Goal: Task Accomplishment & Management: Manage account settings

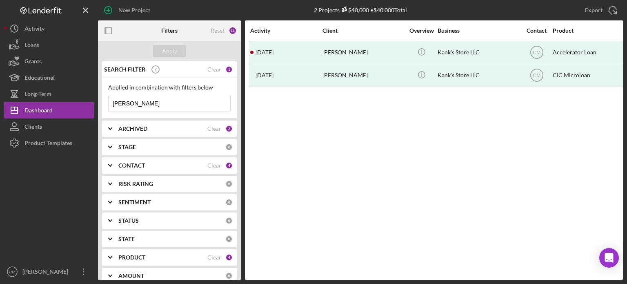
click at [149, 103] on input "[PERSON_NAME]" at bounding box center [170, 103] width 122 height 16
type input "iballroom"
click at [171, 51] on div "Apply" at bounding box center [169, 51] width 15 height 12
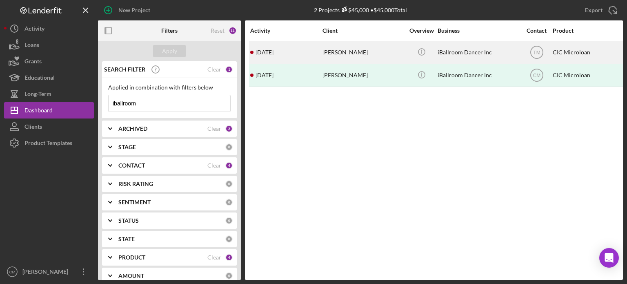
click at [373, 54] on div "[PERSON_NAME]" at bounding box center [363, 53] width 82 height 22
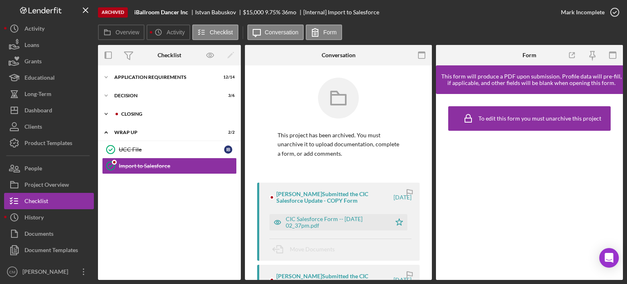
click at [129, 111] on div "Icon/Expander CLOSING 7 / 11" at bounding box center [169, 114] width 143 height 16
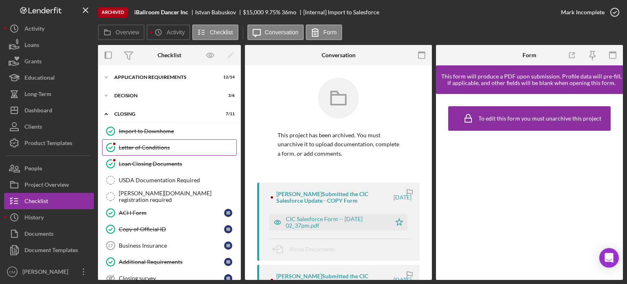
click at [153, 149] on div "Letter of Conditions" at bounding box center [177, 147] width 117 height 7
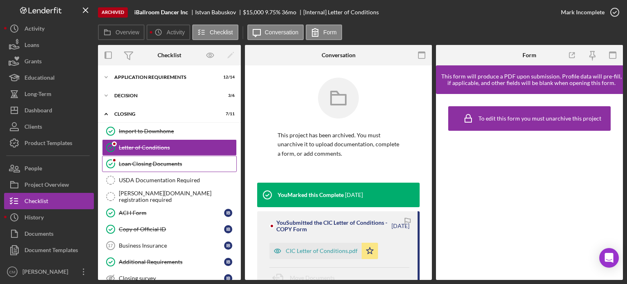
click at [155, 167] on link "Loan Closing Documents Loan Closing Documents" at bounding box center [169, 163] width 135 height 16
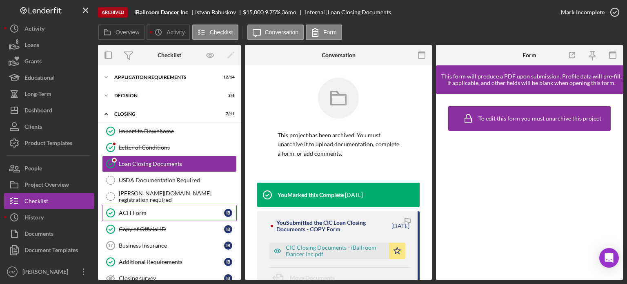
click at [163, 211] on div "ACH Form" at bounding box center [171, 212] width 105 height 7
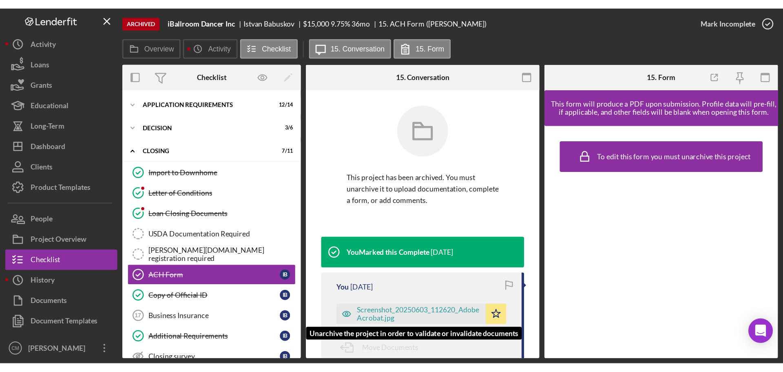
scroll to position [82, 0]
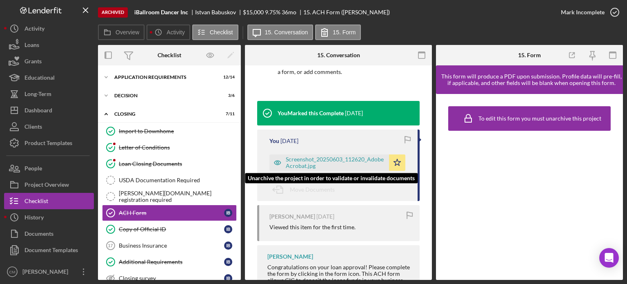
click at [278, 163] on icon "button" at bounding box center [277, 163] width 2 height 2
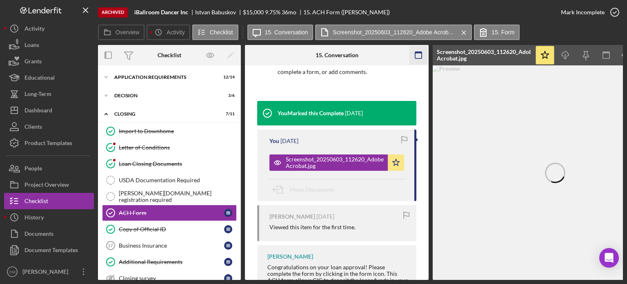
click at [417, 60] on icon "button" at bounding box center [418, 55] width 18 height 18
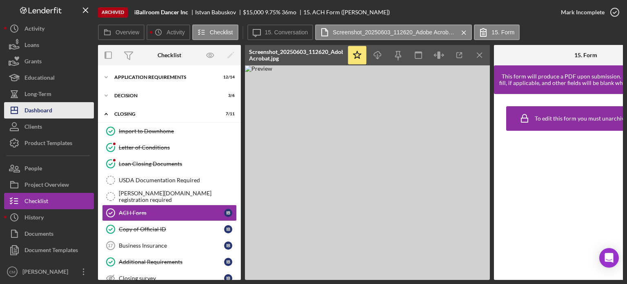
click at [42, 109] on div "Dashboard" at bounding box center [38, 111] width 28 height 18
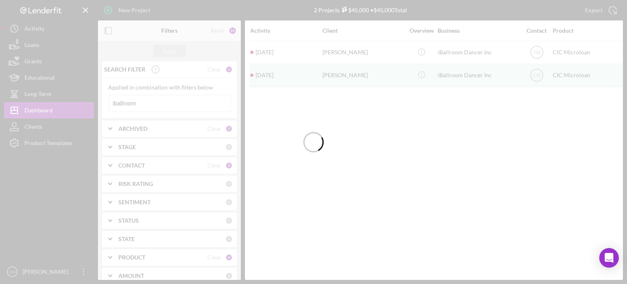
click at [173, 104] on div at bounding box center [313, 142] width 627 height 284
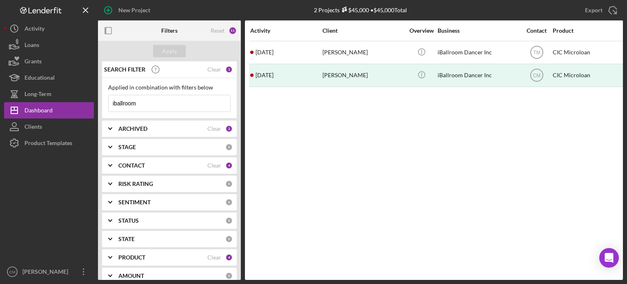
click at [173, 104] on input "iballroom" at bounding box center [170, 103] width 122 height 16
click at [188, 49] on div "Apply" at bounding box center [169, 51] width 143 height 20
click at [186, 50] on div "Apply" at bounding box center [169, 51] width 143 height 20
click at [179, 53] on button "Apply" at bounding box center [169, 51] width 33 height 12
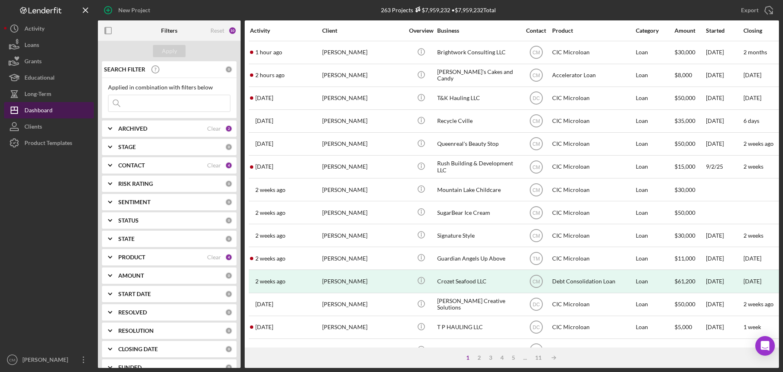
click at [33, 112] on div "Dashboard" at bounding box center [38, 111] width 28 height 18
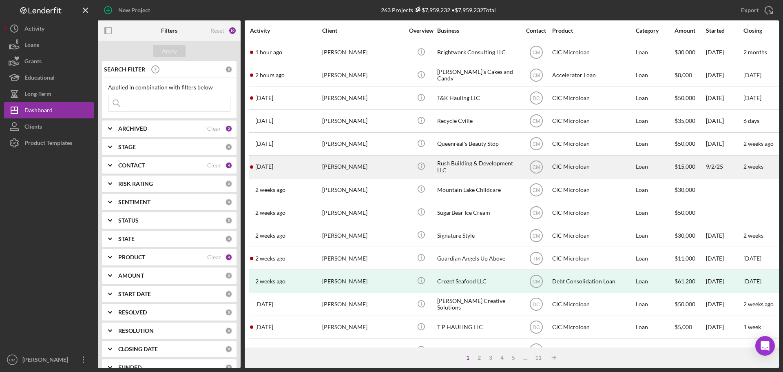
click at [372, 170] on div "[PERSON_NAME]" at bounding box center [363, 167] width 82 height 22
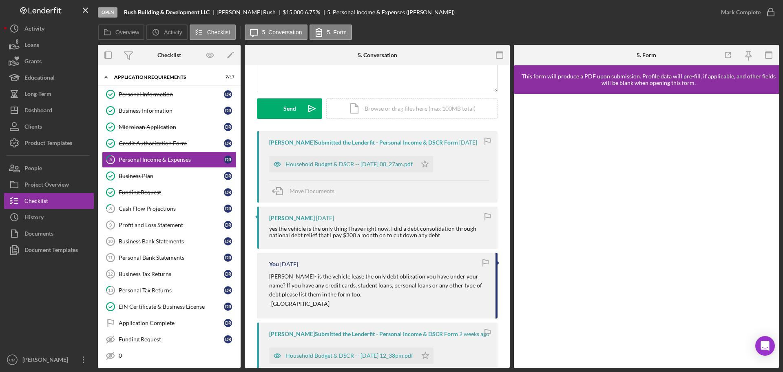
scroll to position [82, 0]
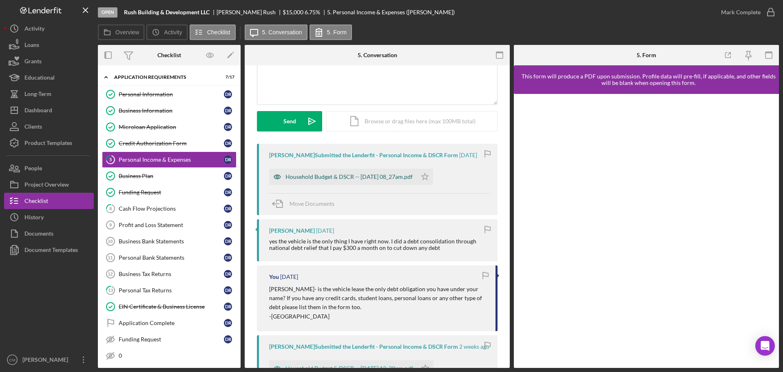
click at [278, 178] on icon "button" at bounding box center [277, 177] width 2 height 2
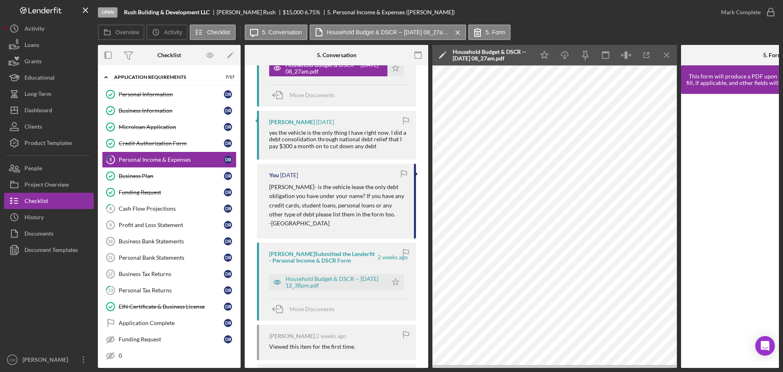
scroll to position [204, 0]
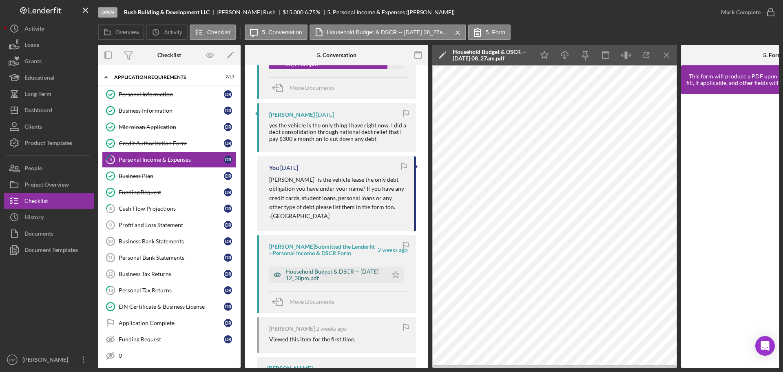
click at [275, 275] on icon "button" at bounding box center [277, 274] width 16 height 16
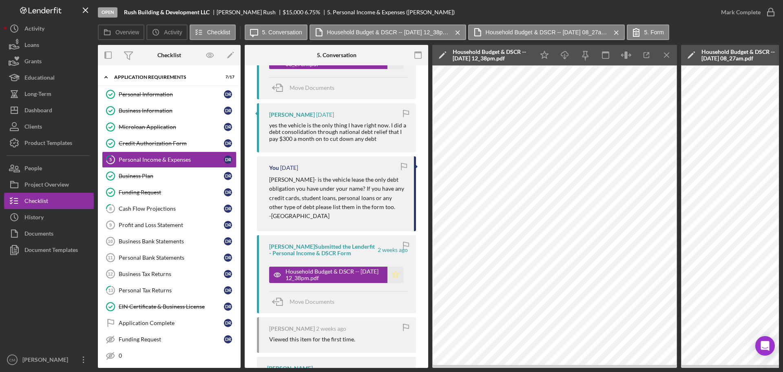
click at [394, 273] on icon "Icon/Star" at bounding box center [396, 274] width 16 height 16
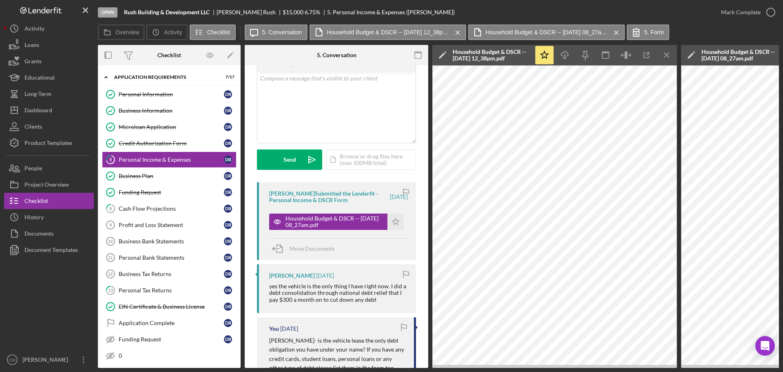
scroll to position [0, 0]
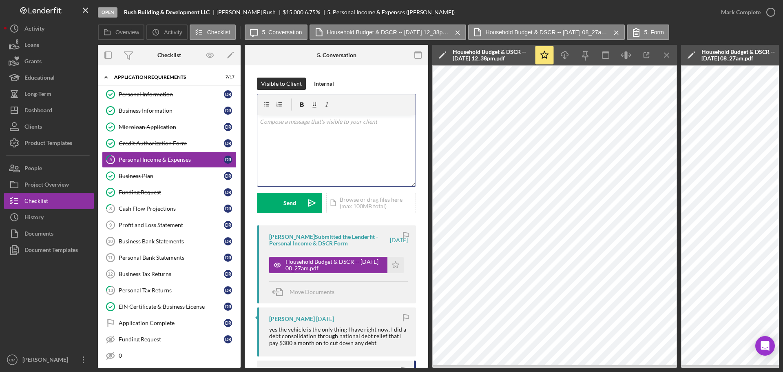
click at [338, 170] on div "v Color teal Color pink Remove color Add row above Add row below Add column bef…" at bounding box center [336, 150] width 158 height 71
click at [292, 204] on div "Send" at bounding box center [290, 203] width 13 height 20
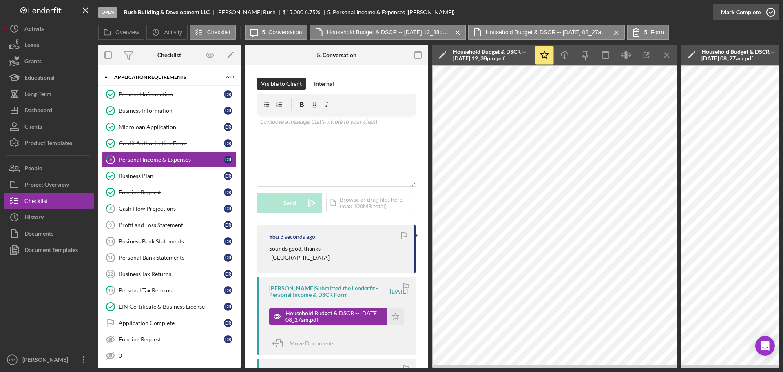
click at [626, 13] on icon "button" at bounding box center [771, 12] width 20 height 20
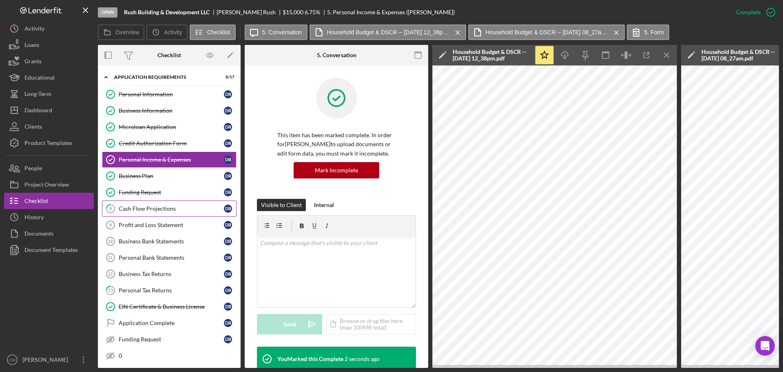
click at [140, 208] on div "Cash Flow Projections" at bounding box center [171, 208] width 105 height 7
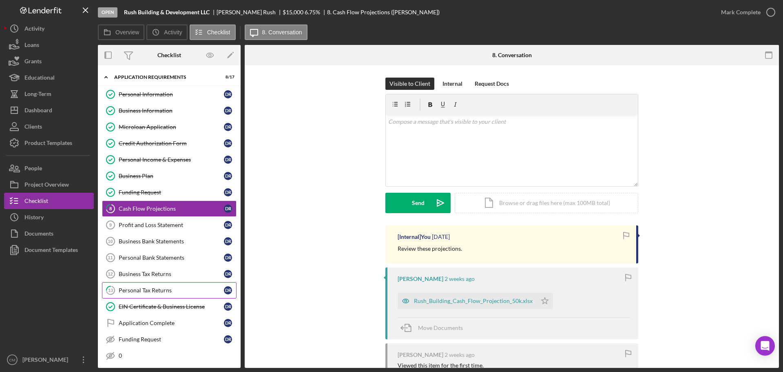
click at [162, 283] on div "Personal Tax Returns" at bounding box center [171, 290] width 105 height 7
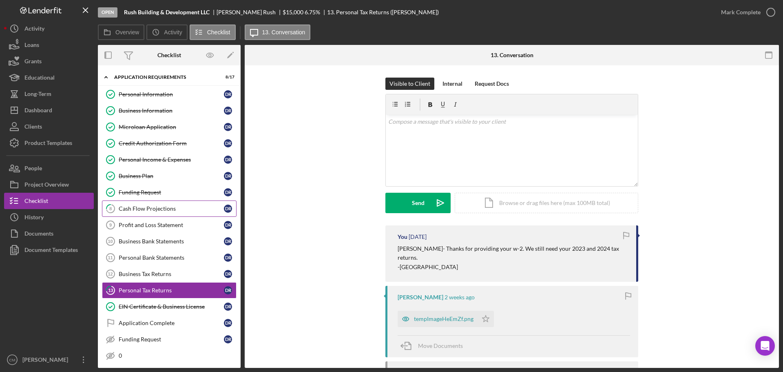
click at [171, 208] on div "Cash Flow Projections" at bounding box center [171, 208] width 105 height 7
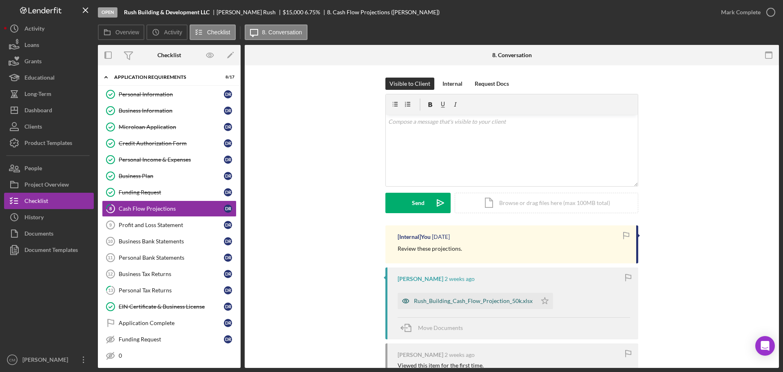
click at [405, 283] on icon "button" at bounding box center [406, 300] width 2 height 2
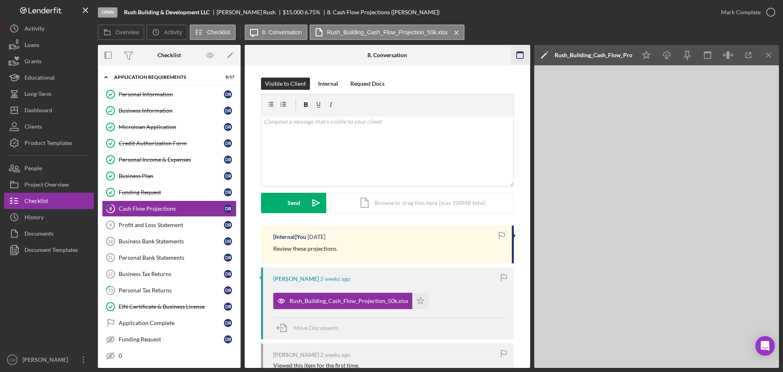
click at [518, 54] on icon "button" at bounding box center [520, 55] width 18 height 18
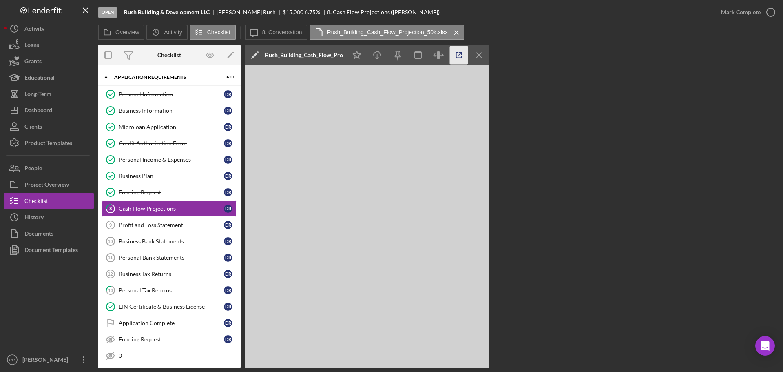
click at [463, 55] on icon "button" at bounding box center [459, 55] width 18 height 18
click at [272, 35] on label "8. Conversation" at bounding box center [282, 32] width 40 height 7
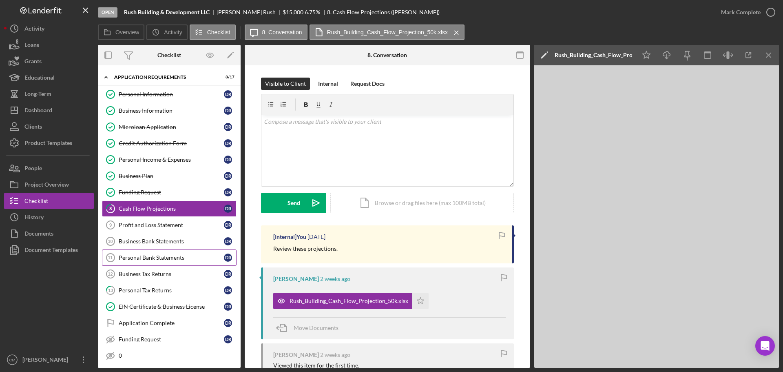
click at [151, 257] on div "Personal Bank Statements" at bounding box center [171, 257] width 105 height 7
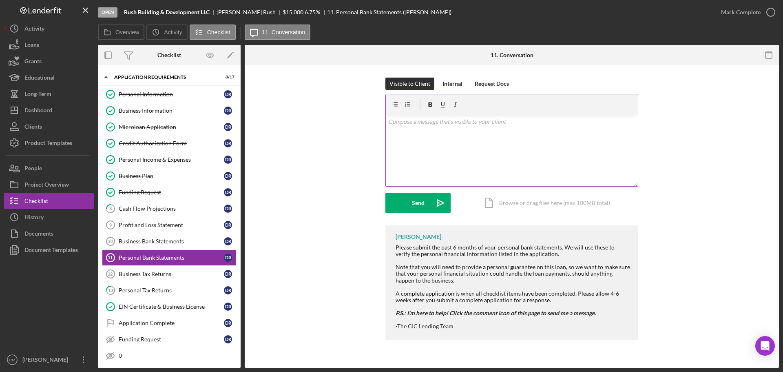
click at [432, 147] on div "v Color teal Color pink Remove color Add row above Add row below Add column bef…" at bounding box center [512, 150] width 252 height 71
click at [141, 207] on div "Cash Flow Projections" at bounding box center [171, 208] width 105 height 7
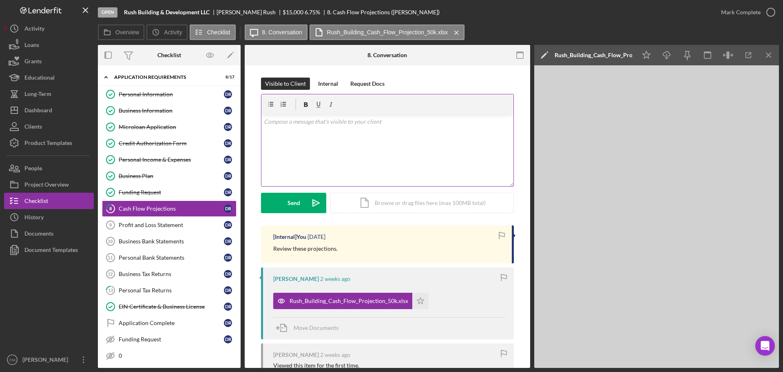
click at [343, 135] on div "v Color teal Color pink Remove color Add row above Add row below Add column bef…" at bounding box center [388, 150] width 252 height 71
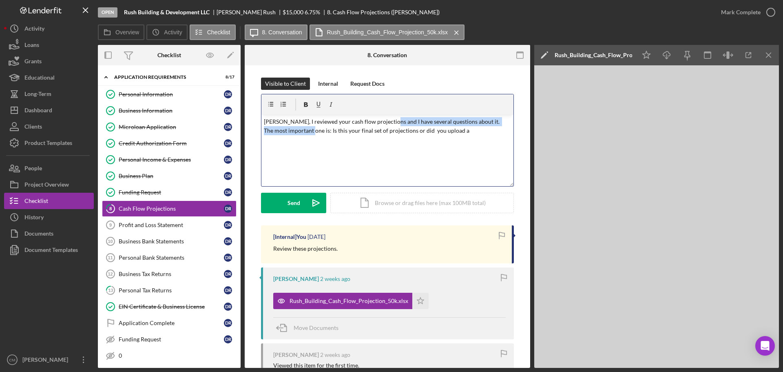
drag, startPoint x: 386, startPoint y: 121, endPoint x: 305, endPoint y: 133, distance: 82.1
click at [305, 133] on p "[PERSON_NAME], I reviewed your cash flow projections and I have several questio…" at bounding box center [388, 126] width 248 height 18
click at [437, 120] on p "[PERSON_NAME], I reviewed your cash flow projections and I am wondering if this…" at bounding box center [388, 126] width 248 height 18
click at [349, 131] on p "[PERSON_NAME], I reviewed your cash flow projections and I am wondering if this…" at bounding box center [388, 126] width 248 height 18
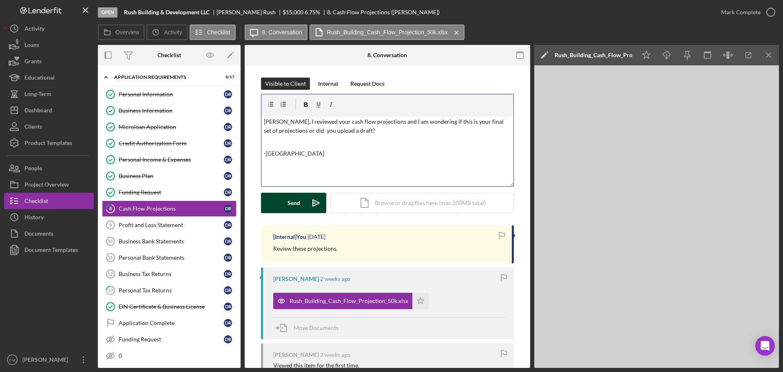
click at [288, 205] on div "Send" at bounding box center [294, 203] width 13 height 20
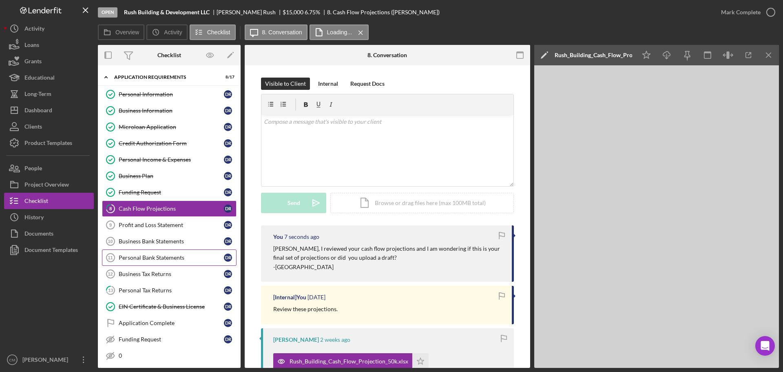
click at [155, 258] on div "Personal Bank Statements" at bounding box center [171, 257] width 105 height 7
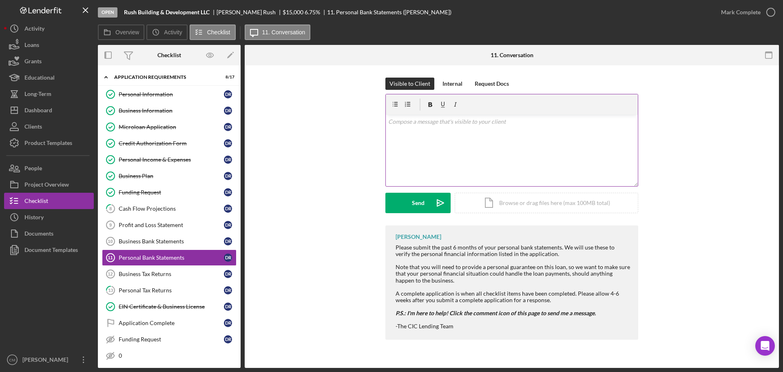
click at [486, 135] on div "v Color teal Color pink Remove color Add row above Add row below Add column bef…" at bounding box center [512, 150] width 252 height 71
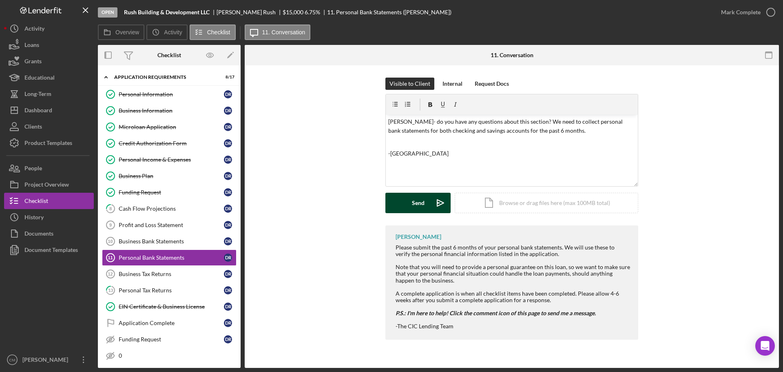
click at [412, 207] on div "Send" at bounding box center [418, 203] width 13 height 20
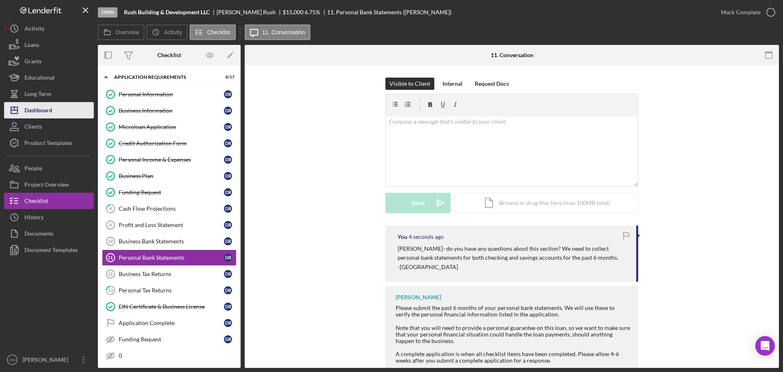
click at [63, 112] on button "Icon/Dashboard Dashboard" at bounding box center [49, 110] width 90 height 16
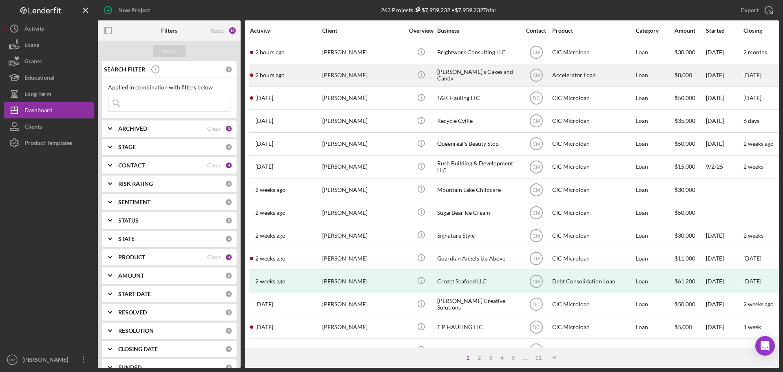
click at [385, 80] on div "[PERSON_NAME]" at bounding box center [363, 75] width 82 height 22
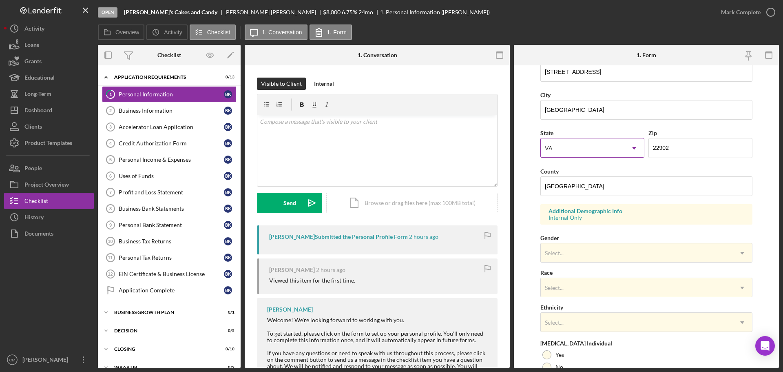
scroll to position [242, 0]
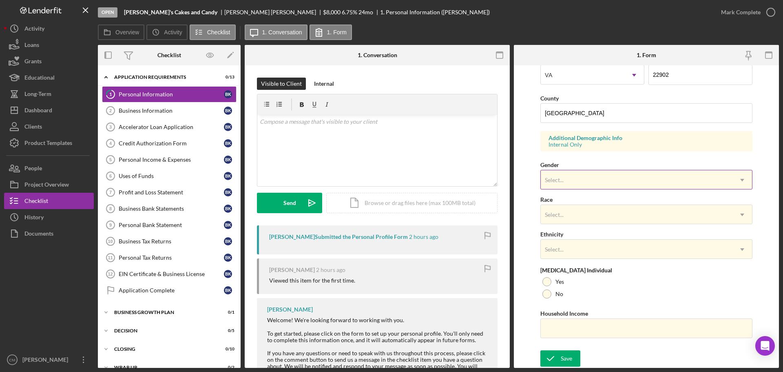
click at [598, 179] on div "Select..." at bounding box center [637, 180] width 192 height 19
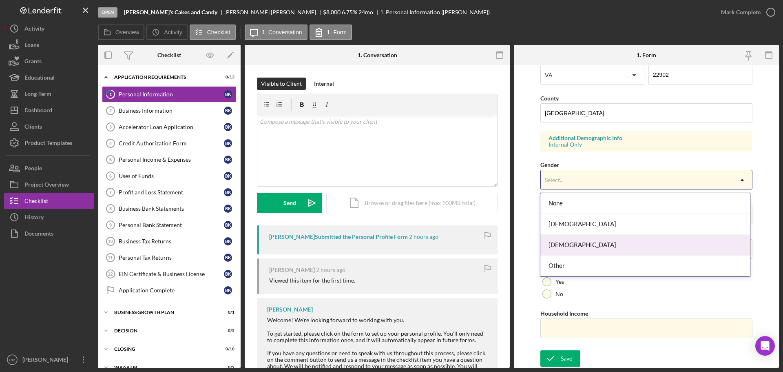
click at [587, 243] on div "[DEMOGRAPHIC_DATA]" at bounding box center [645, 245] width 209 height 21
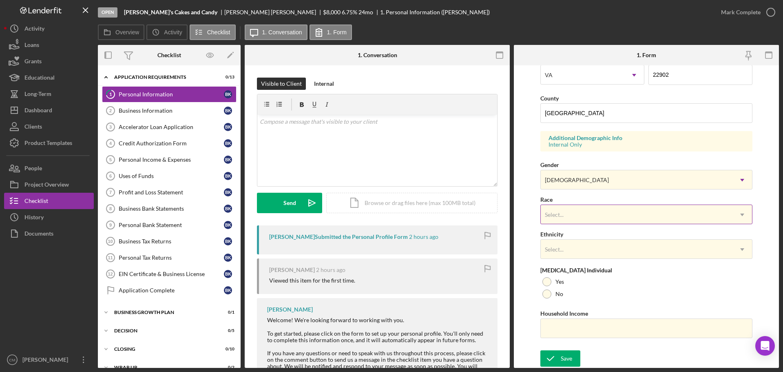
click at [588, 211] on div "Select..." at bounding box center [637, 214] width 192 height 19
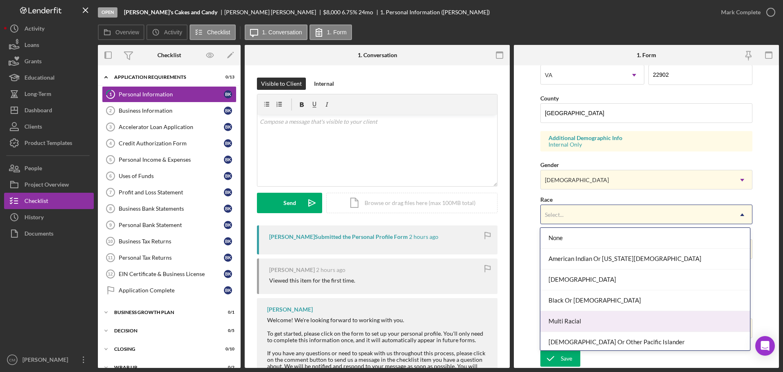
scroll to position [44, 0]
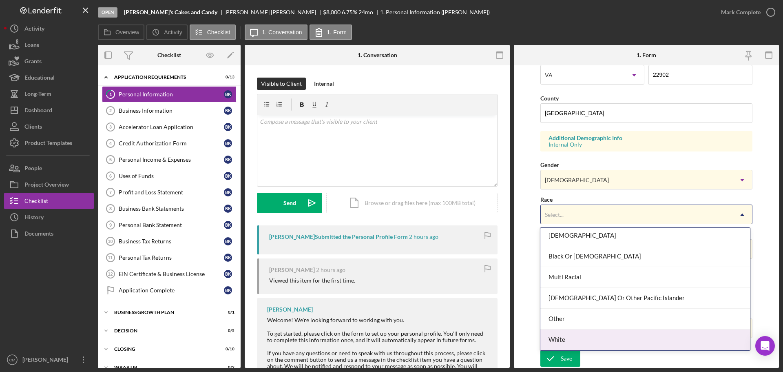
click at [585, 283] on div "White" at bounding box center [645, 339] width 209 height 21
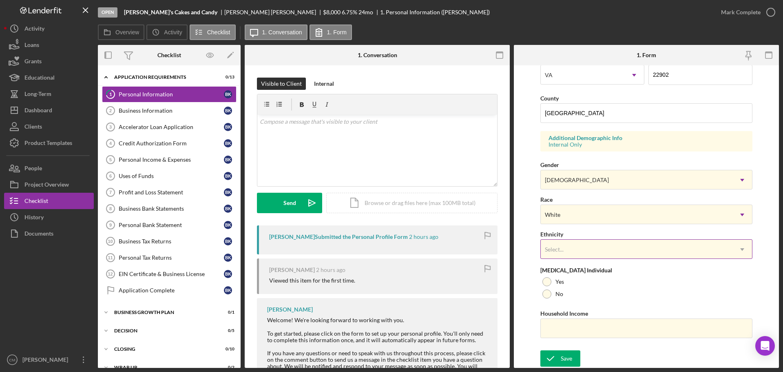
click at [593, 250] on div "Select..." at bounding box center [637, 249] width 192 height 19
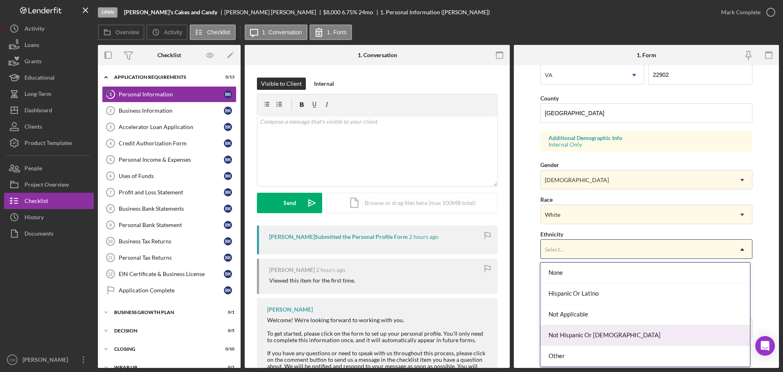
click at [585, 283] on div "Not Hispanic Or [DEMOGRAPHIC_DATA]" at bounding box center [645, 335] width 209 height 21
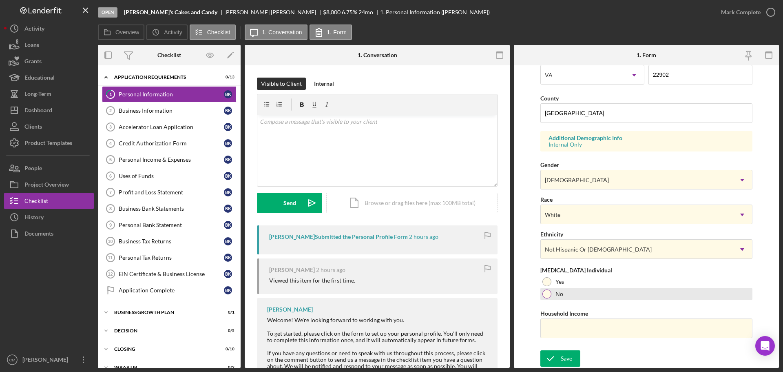
click at [550, 283] on div at bounding box center [547, 293] width 9 height 9
click at [574, 283] on button "Save" at bounding box center [561, 358] width 40 height 16
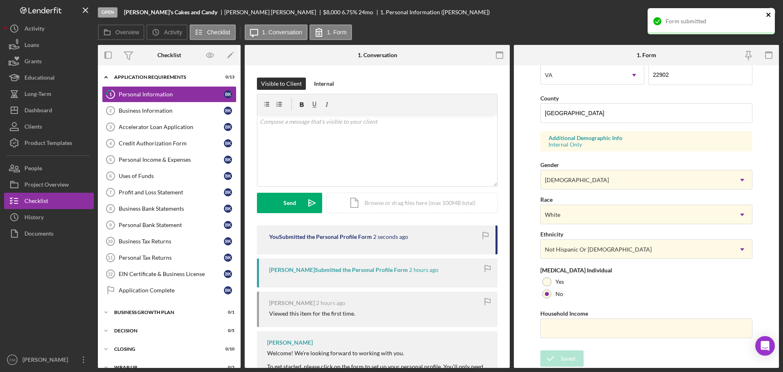
click at [626, 12] on div "Form submitted" at bounding box center [711, 21] width 127 height 26
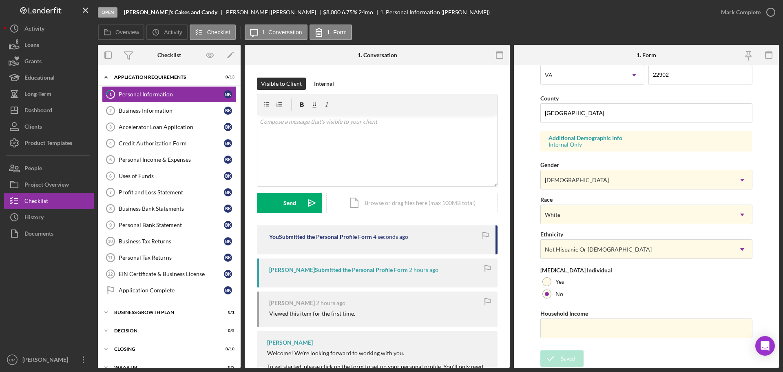
click at [626, 10] on div "Form submitted" at bounding box center [711, 8] width 131 height 3
click at [626, 12] on icon "button" at bounding box center [771, 12] width 20 height 20
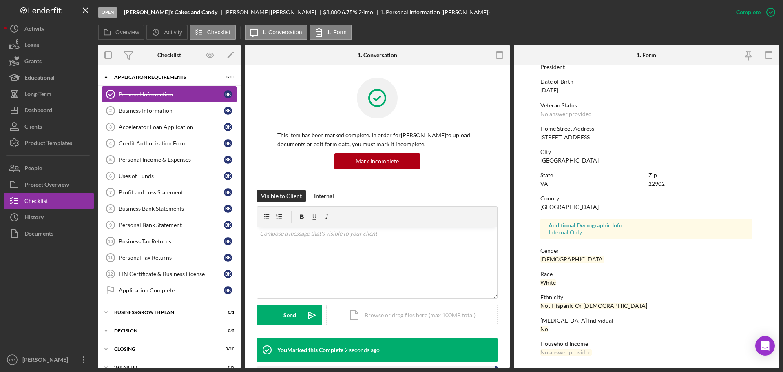
scroll to position [78, 0]
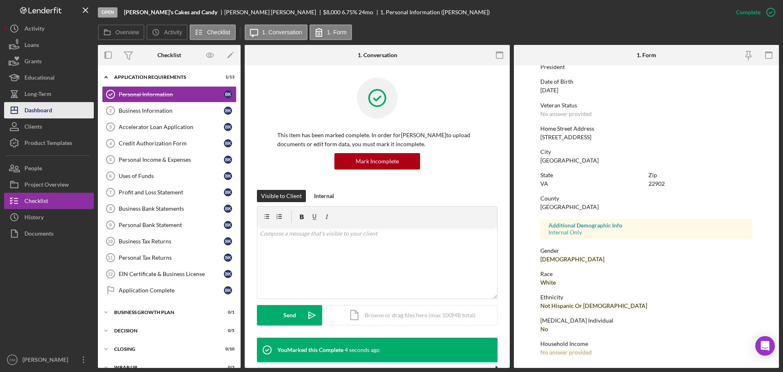
click at [43, 109] on div "Dashboard" at bounding box center [38, 111] width 28 height 18
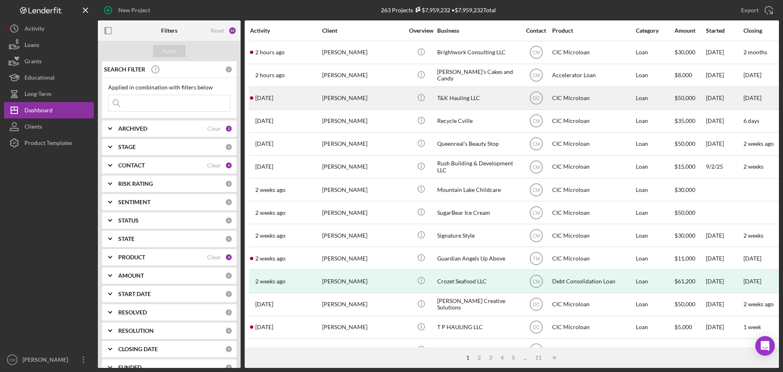
click at [361, 96] on div "[PERSON_NAME]" at bounding box center [363, 98] width 82 height 22
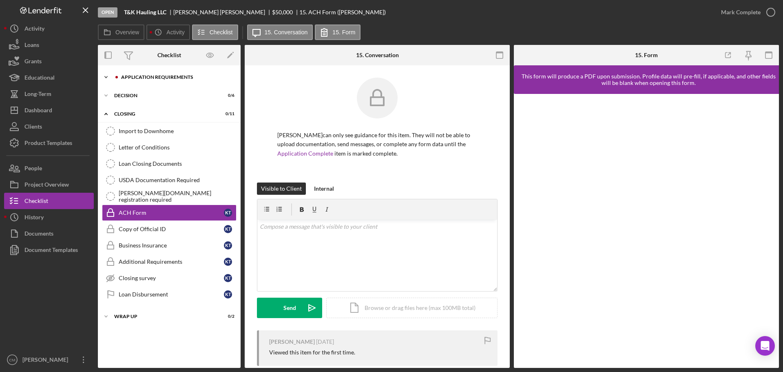
click at [151, 75] on div "APPLICATION REQUIREMENTS" at bounding box center [175, 77] width 109 height 5
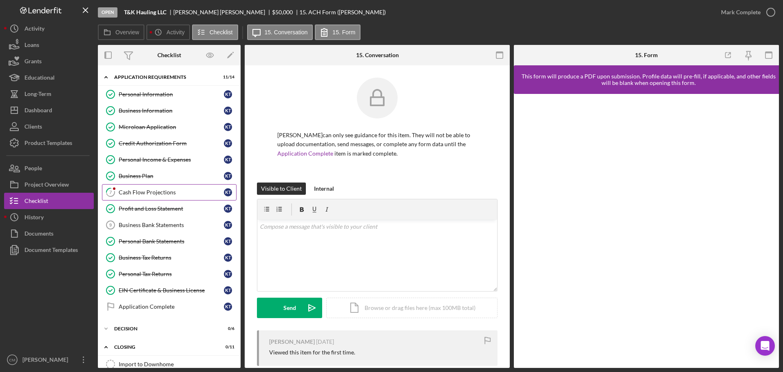
click at [149, 194] on div "Cash Flow Projections" at bounding box center [171, 192] width 105 height 7
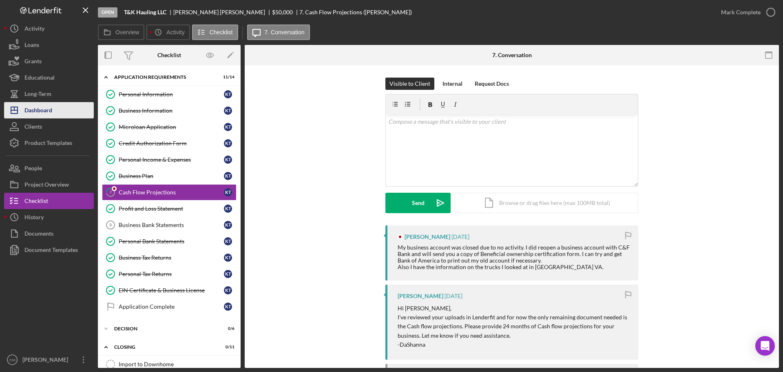
click at [35, 108] on div "Dashboard" at bounding box center [38, 111] width 28 height 18
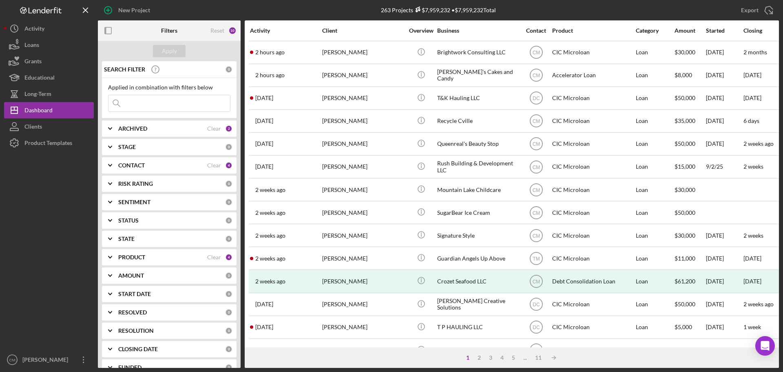
click at [155, 98] on input at bounding box center [170, 103] width 122 height 16
type input "karita"
click at [163, 52] on div "Apply" at bounding box center [169, 51] width 15 height 12
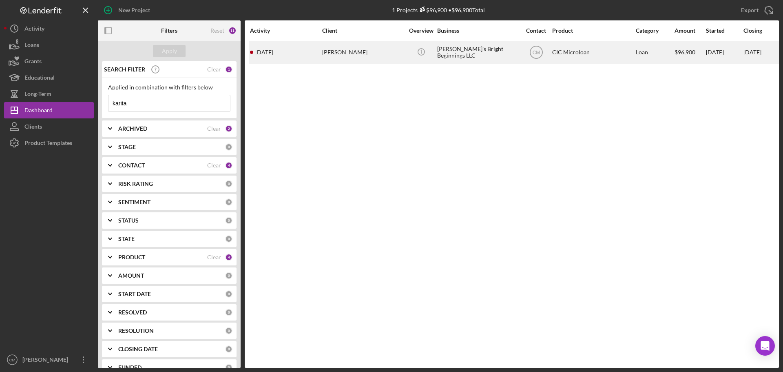
click at [406, 57] on div "Icon/Info" at bounding box center [421, 53] width 31 height 22
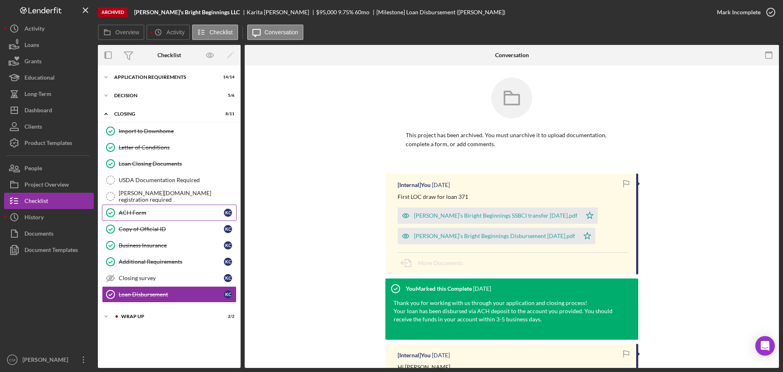
click at [152, 216] on link "ACH Form ACH Form K C" at bounding box center [169, 212] width 135 height 16
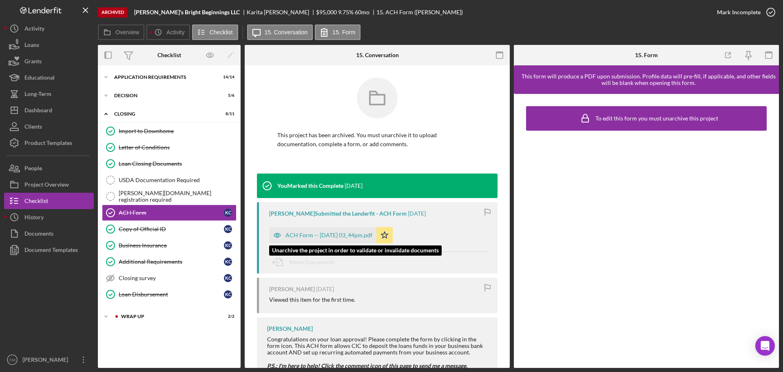
click at [278, 235] on icon "button" at bounding box center [277, 235] width 16 height 16
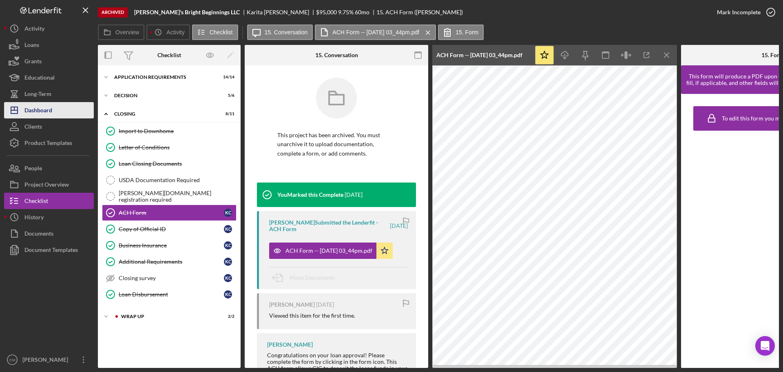
click at [47, 109] on div "Dashboard" at bounding box center [38, 111] width 28 height 18
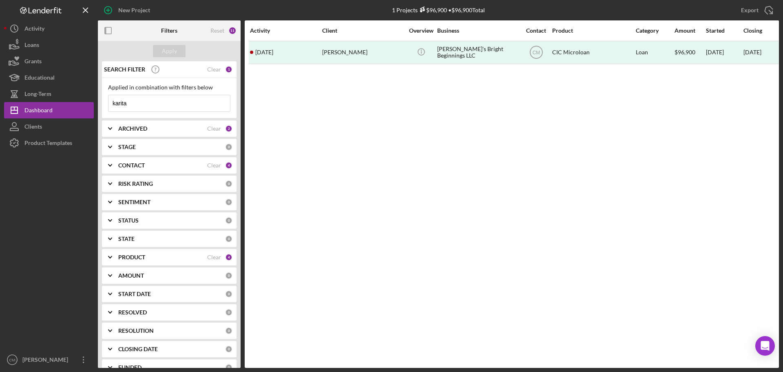
click at [191, 102] on input "karita" at bounding box center [170, 103] width 122 height 16
click at [181, 51] on button "Apply" at bounding box center [169, 51] width 33 height 12
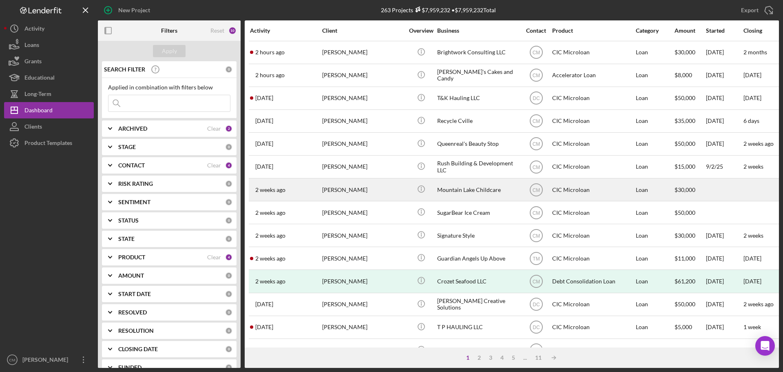
click at [479, 189] on div "Mountain Lake Childcare" at bounding box center [478, 190] width 82 height 22
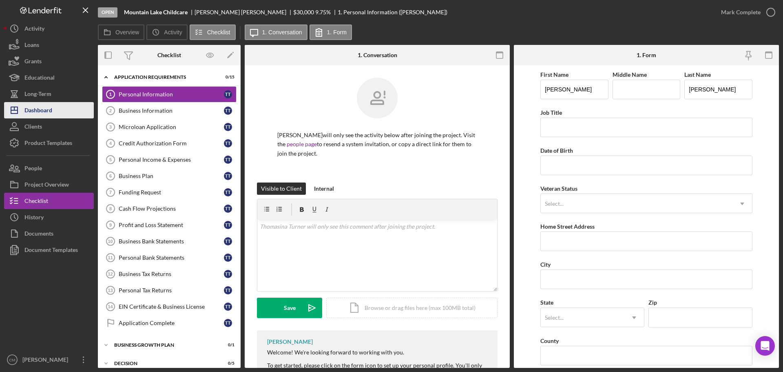
click at [43, 109] on div "Dashboard" at bounding box center [38, 111] width 28 height 18
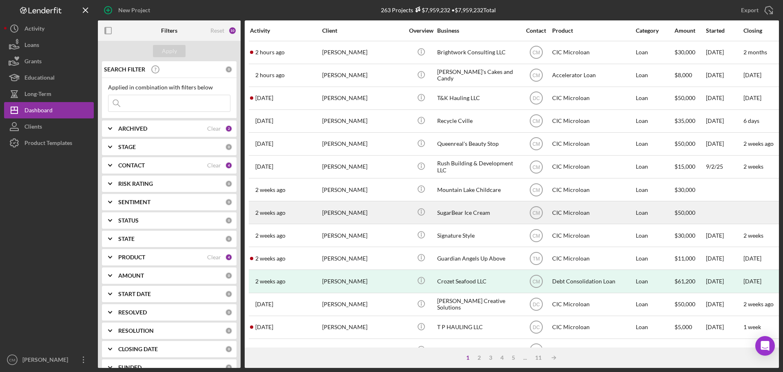
click at [468, 212] on div "SugarBear Ice Cream" at bounding box center [478, 213] width 82 height 22
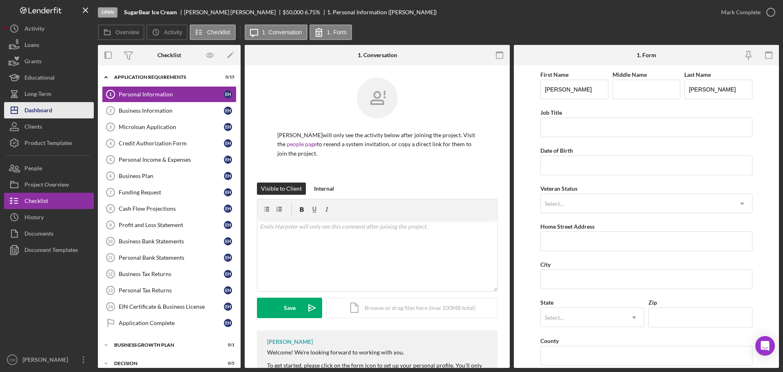
click at [55, 106] on button "Icon/Dashboard Dashboard" at bounding box center [49, 110] width 90 height 16
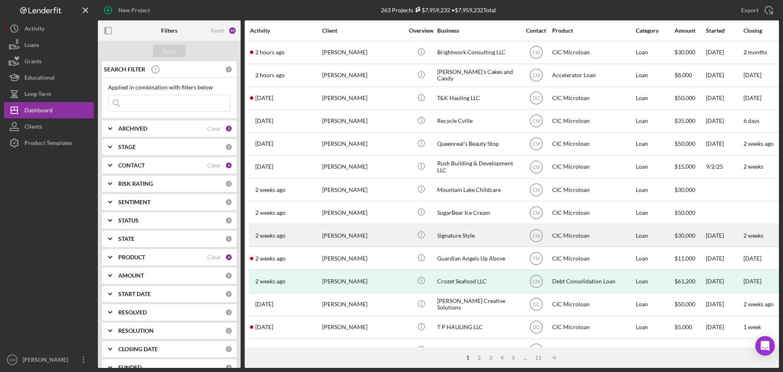
click at [360, 237] on div "[PERSON_NAME]" at bounding box center [363, 235] width 82 height 22
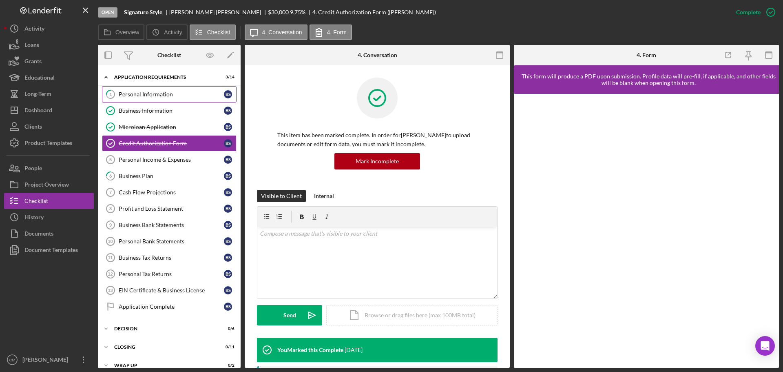
click at [169, 93] on div "Personal Information" at bounding box center [171, 94] width 105 height 7
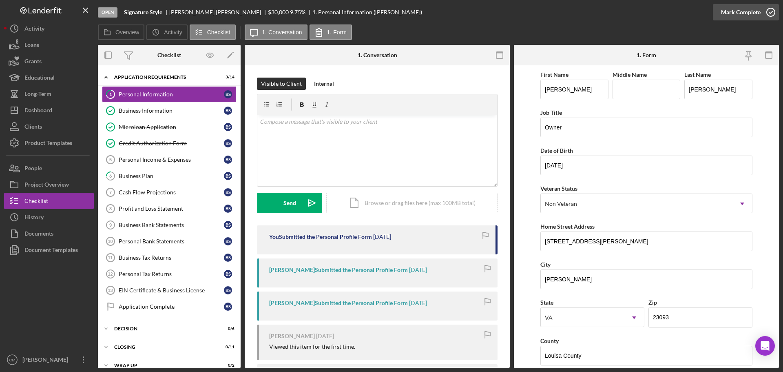
click at [626, 9] on icon "button" at bounding box center [771, 12] width 20 height 20
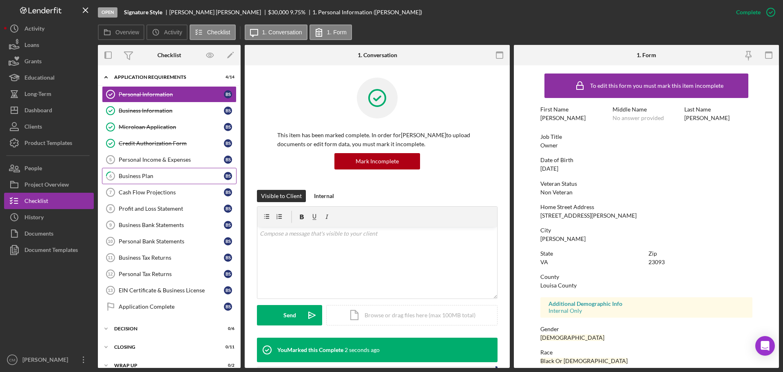
click at [146, 177] on div "Business Plan" at bounding box center [171, 176] width 105 height 7
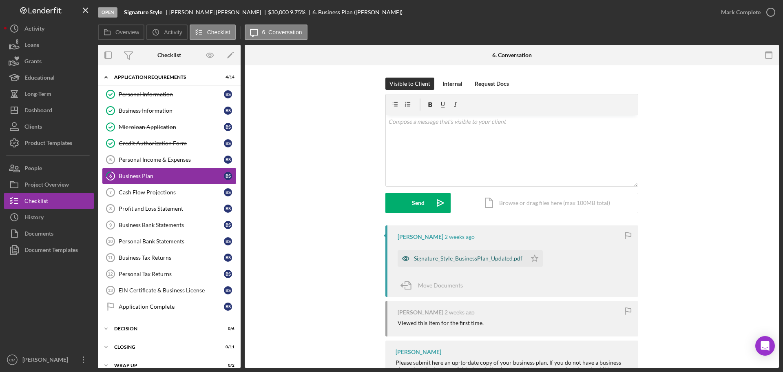
click at [405, 259] on icon "button" at bounding box center [406, 258] width 2 height 2
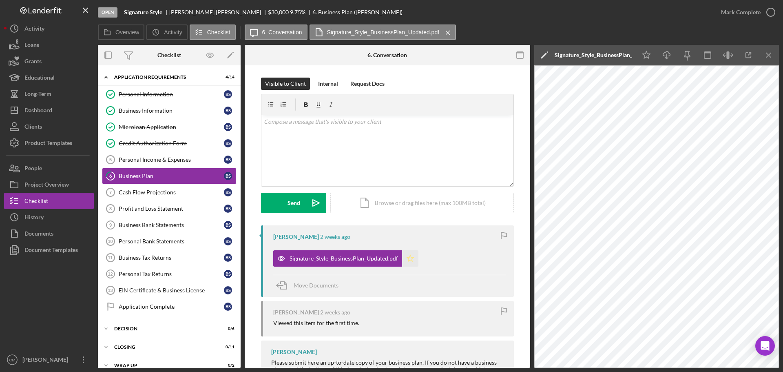
click at [411, 256] on icon "Icon/Star" at bounding box center [410, 258] width 16 height 16
click at [626, 12] on icon "button" at bounding box center [771, 12] width 20 height 20
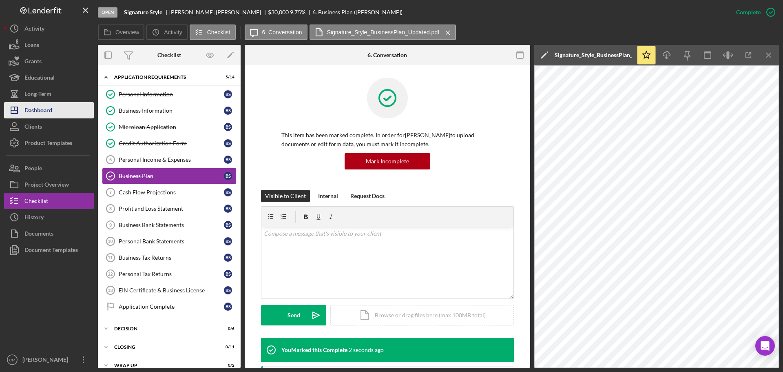
click at [43, 108] on div "Dashboard" at bounding box center [38, 111] width 28 height 18
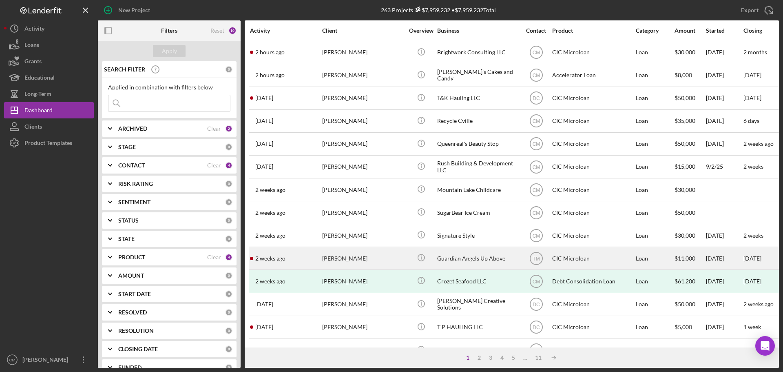
click at [475, 259] on div "Guardian Angels Up Above" at bounding box center [478, 258] width 82 height 22
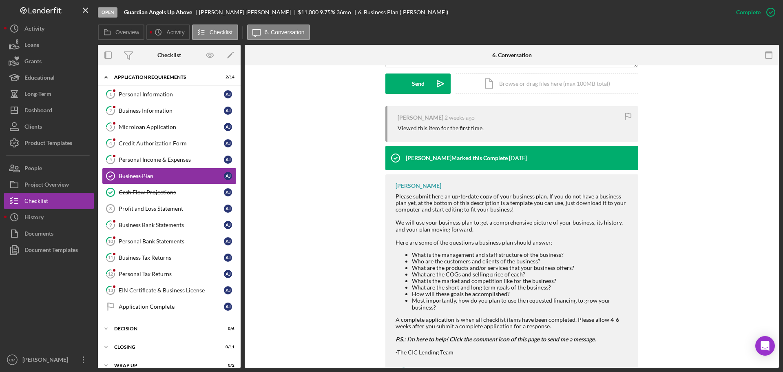
scroll to position [266, 0]
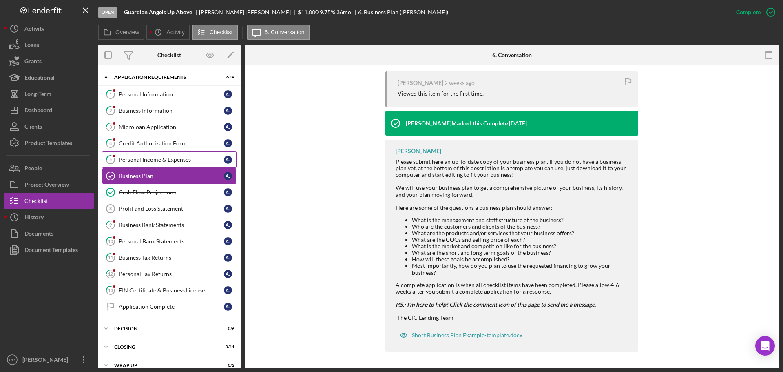
click at [175, 164] on link "5 Personal Income & Expenses A J" at bounding box center [169, 159] width 135 height 16
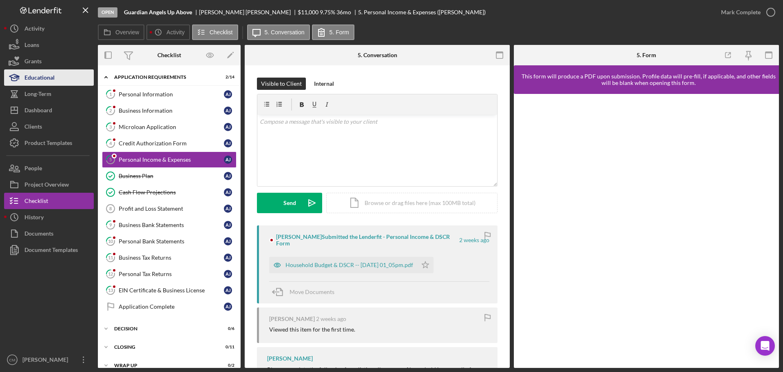
click at [46, 78] on div "Educational" at bounding box center [39, 78] width 30 height 18
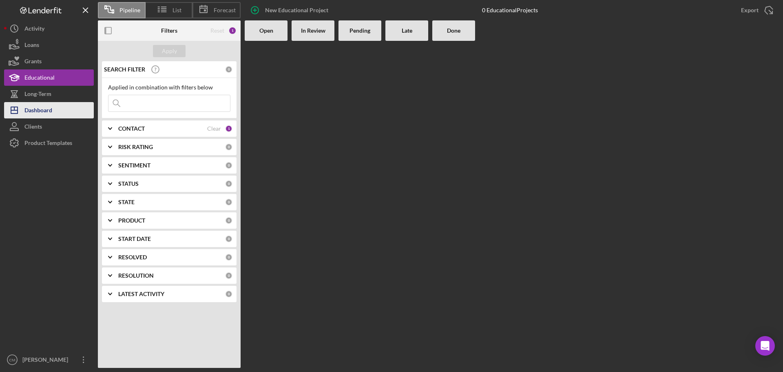
click at [49, 108] on div "Dashboard" at bounding box center [38, 111] width 28 height 18
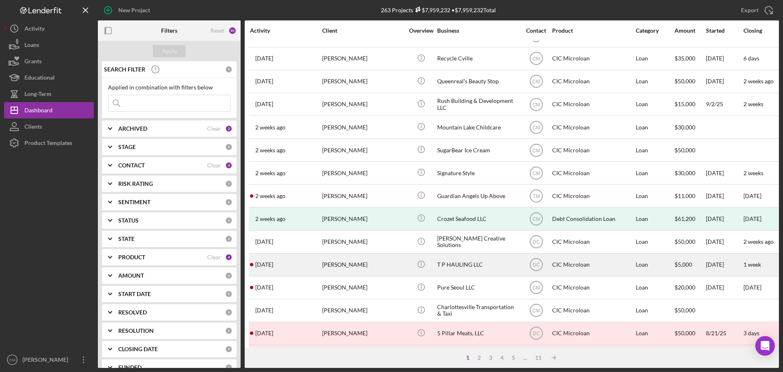
scroll to position [82, 0]
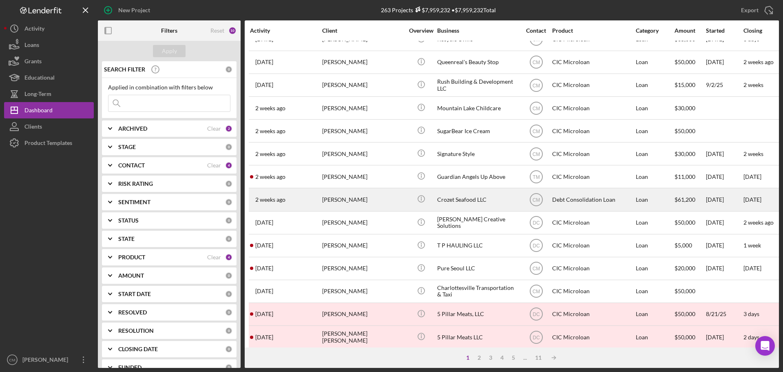
click at [488, 198] on div "Crozet Seafood LLC" at bounding box center [478, 199] width 82 height 22
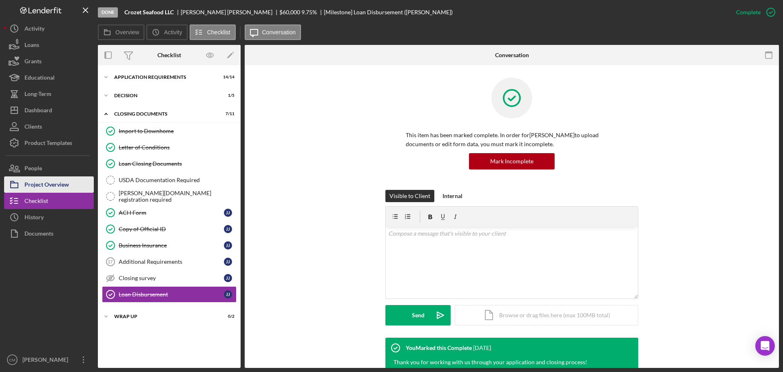
click at [74, 183] on button "Project Overview" at bounding box center [49, 184] width 90 height 16
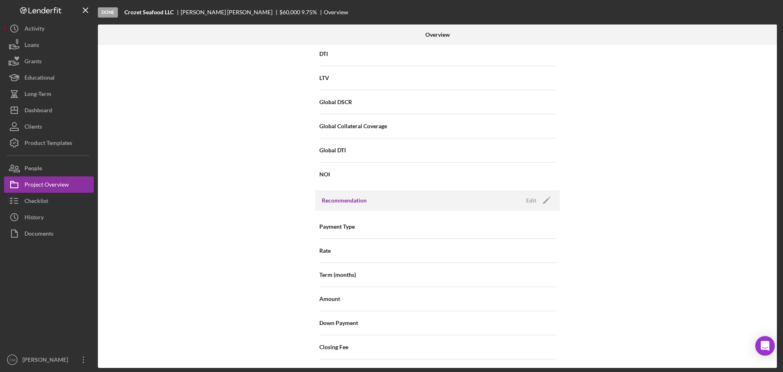
scroll to position [442, 0]
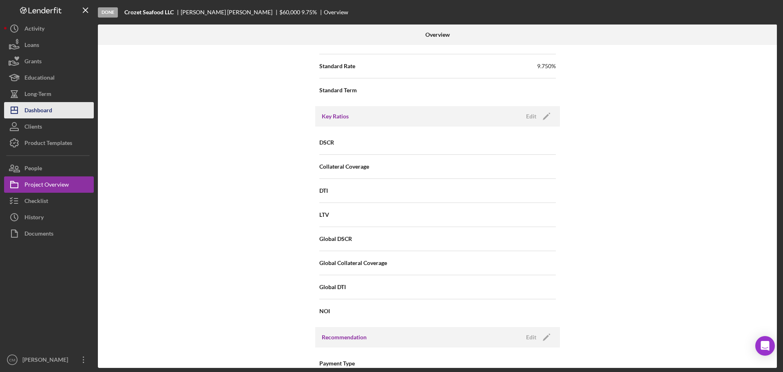
click at [57, 115] on button "Icon/Dashboard Dashboard" at bounding box center [49, 110] width 90 height 16
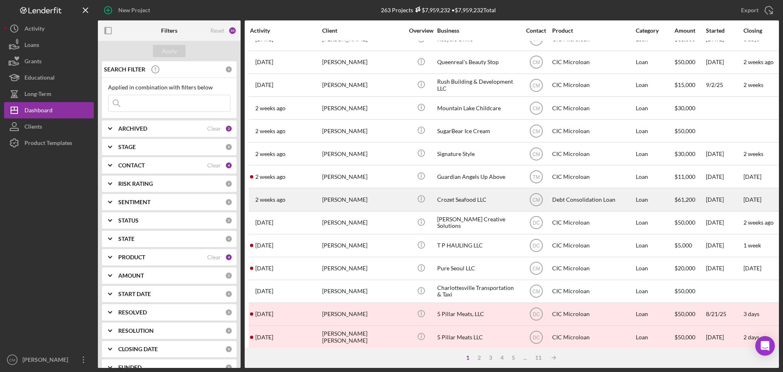
scroll to position [163, 0]
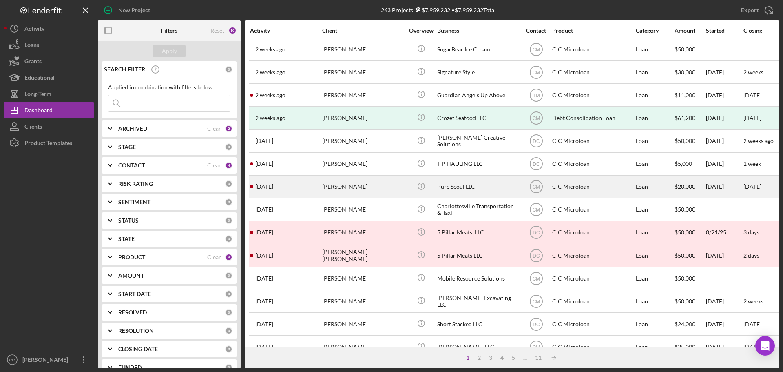
click at [473, 184] on div "Pure Seoul LLC" at bounding box center [478, 187] width 82 height 22
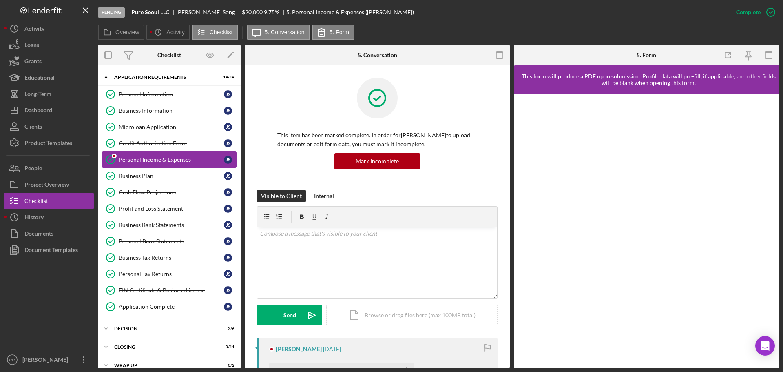
click at [135, 159] on div "Personal Income & Expenses" at bounding box center [171, 159] width 105 height 7
click at [149, 180] on link "Business Plan Business Plan J S" at bounding box center [169, 176] width 135 height 16
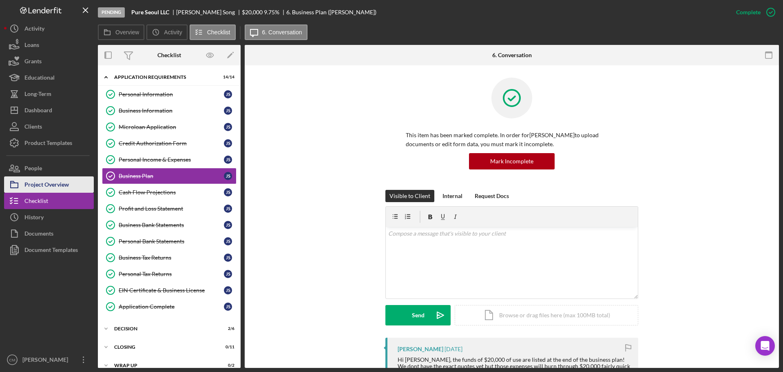
click at [53, 187] on div "Project Overview" at bounding box center [46, 185] width 44 height 18
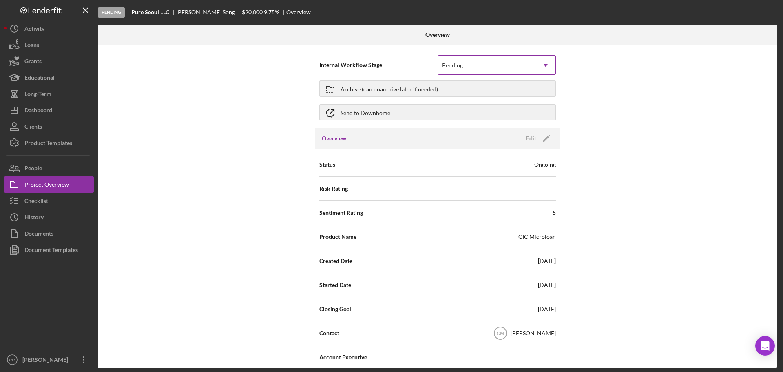
click at [529, 65] on div "Pending" at bounding box center [487, 65] width 98 height 19
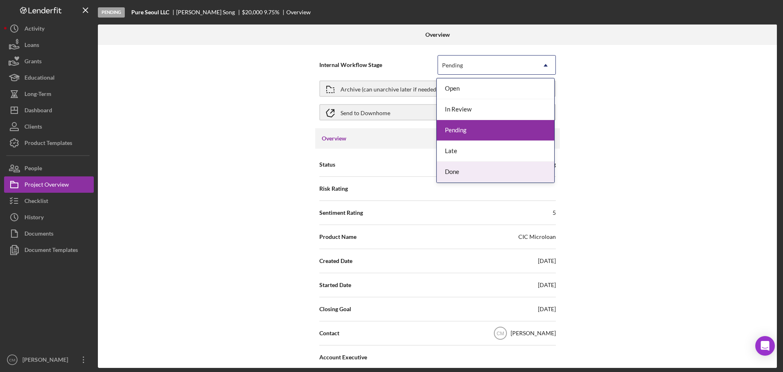
click at [476, 172] on div "Done" at bounding box center [495, 172] width 117 height 21
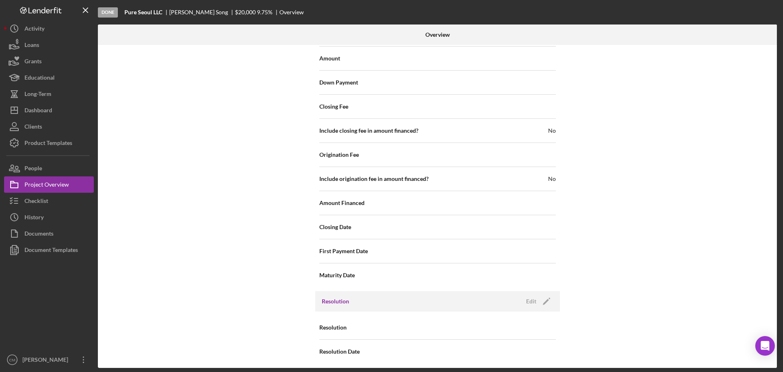
scroll to position [871, 0]
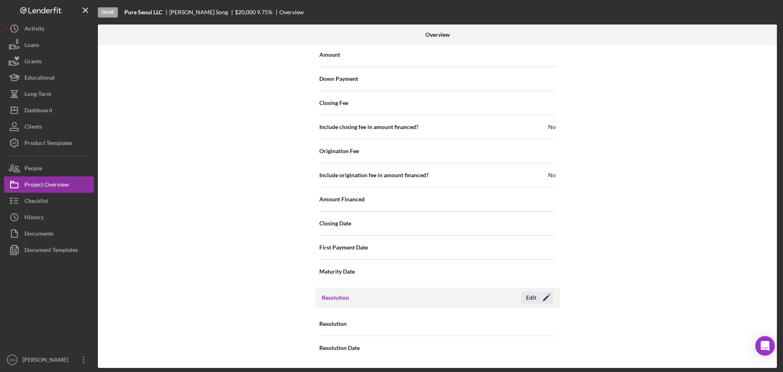
click at [543, 283] on polygon "button" at bounding box center [546, 298] width 6 height 6
click at [543, 283] on icon "Icon/Dropdown Arrow" at bounding box center [546, 324] width 20 height 20
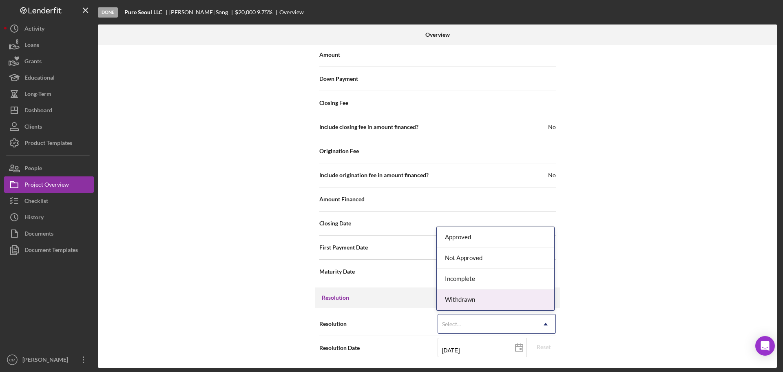
click at [467, 283] on div "Withdrawn" at bounding box center [495, 299] width 117 height 21
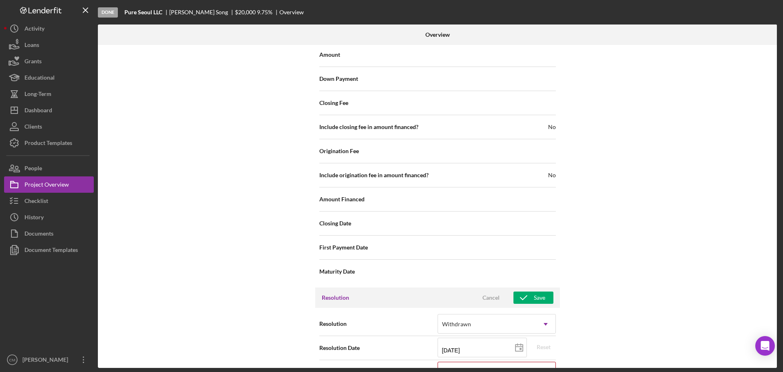
scroll to position [923, 0]
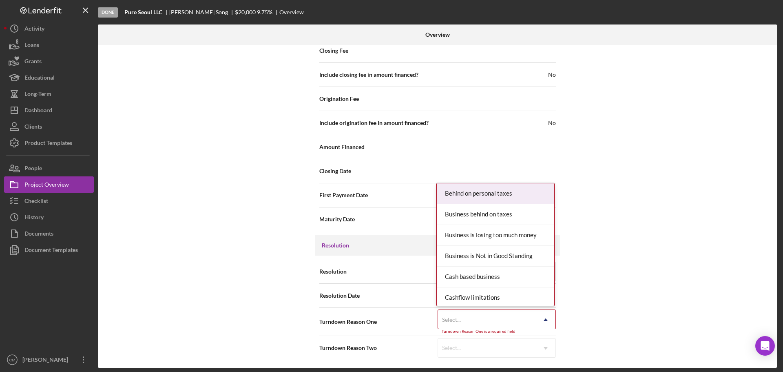
click at [517, 283] on div "Select..." at bounding box center [487, 319] width 98 height 19
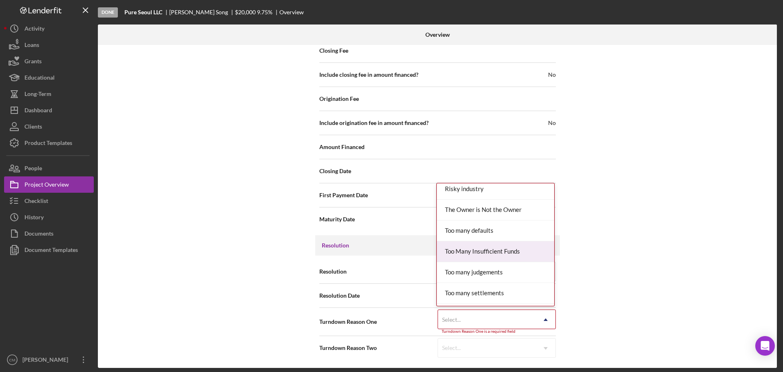
scroll to position [897, 0]
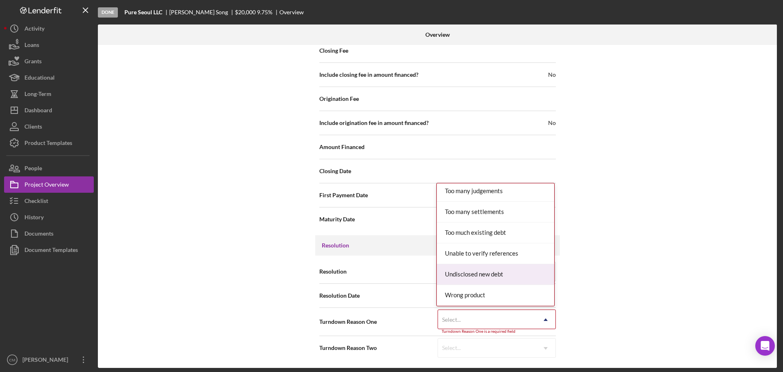
click at [626, 270] on div "Internal Workflow Stage Done Icon/Dropdown Arrow Archive (can unarchive later i…" at bounding box center [437, 206] width 679 height 323
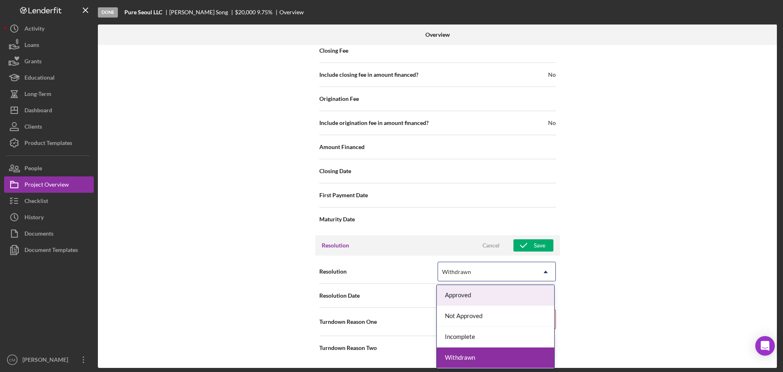
click at [490, 276] on div "Withdrawn" at bounding box center [487, 271] width 98 height 19
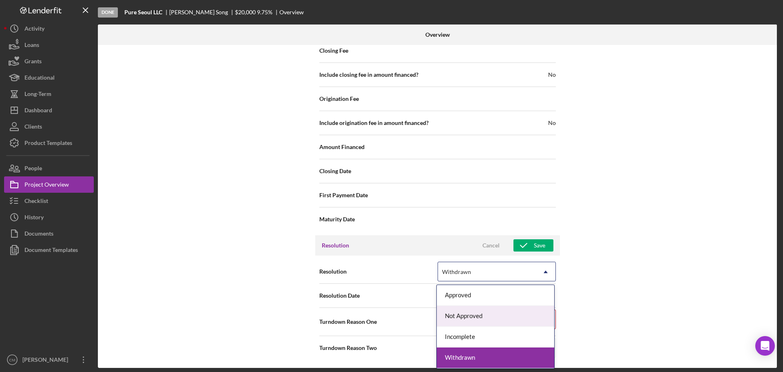
click at [626, 283] on div "Internal Workflow Stage Done Icon/Dropdown Arrow Archive (can unarchive later i…" at bounding box center [437, 206] width 679 height 323
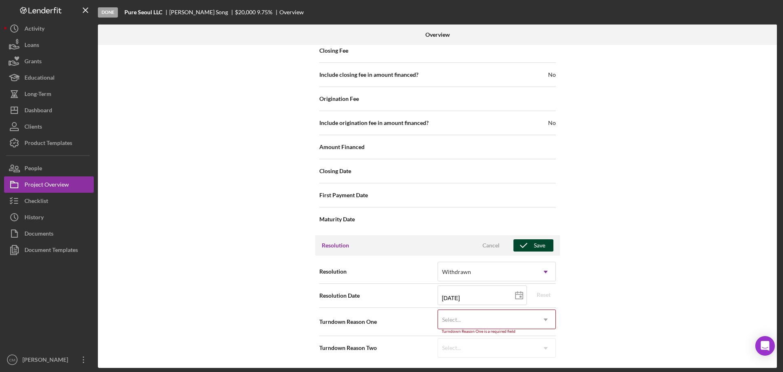
click at [544, 247] on button "Save" at bounding box center [534, 245] width 40 height 12
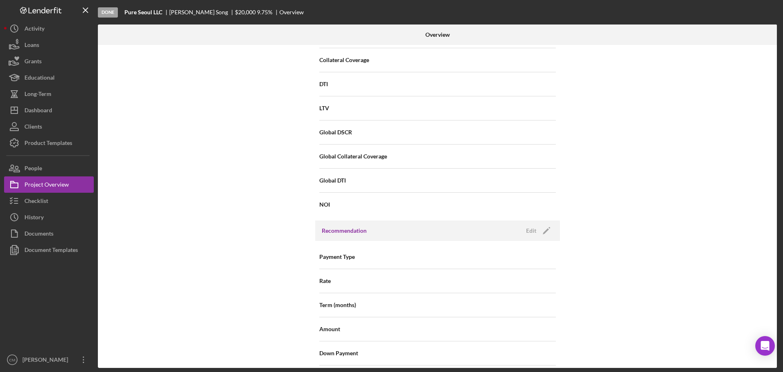
scroll to position [311, 0]
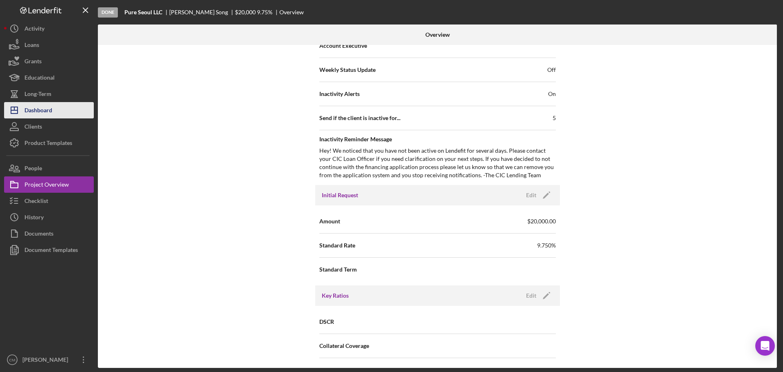
click at [49, 110] on div "Dashboard" at bounding box center [38, 111] width 28 height 18
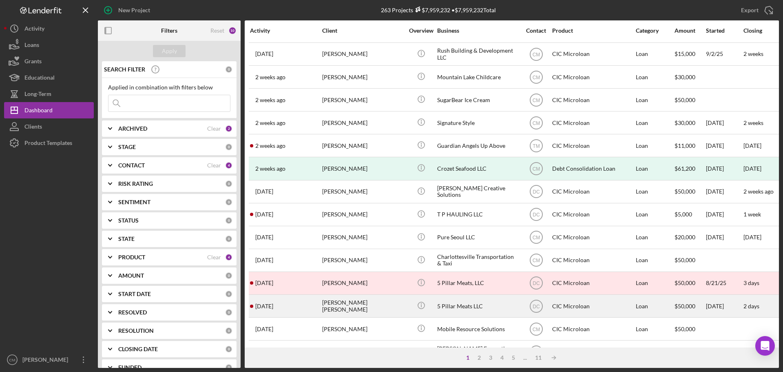
scroll to position [122, 0]
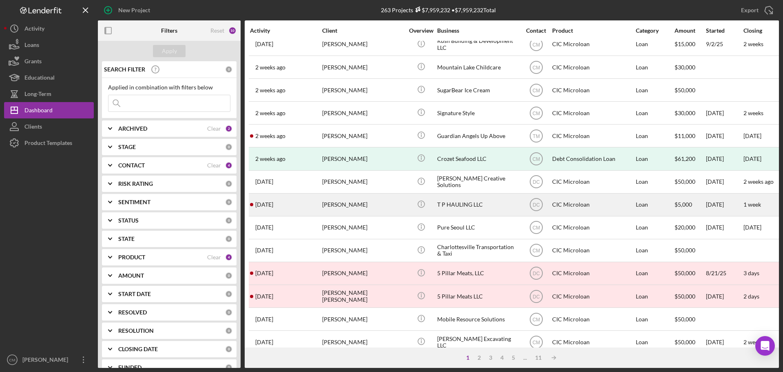
click at [468, 204] on div "T P HAULING LLC" at bounding box center [478, 205] width 82 height 22
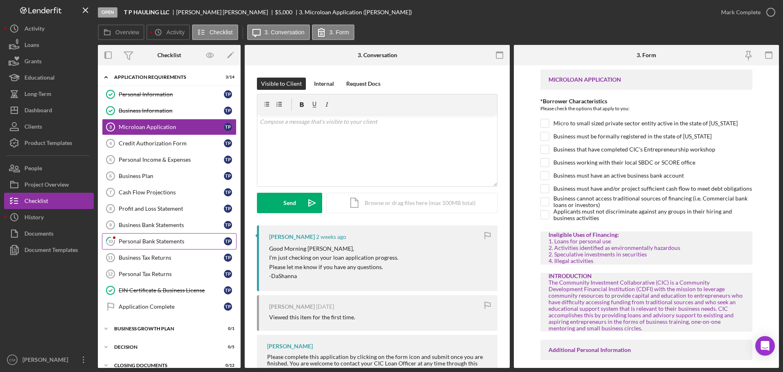
click at [171, 247] on link "10 Personal Bank Statements T P" at bounding box center [169, 241] width 135 height 16
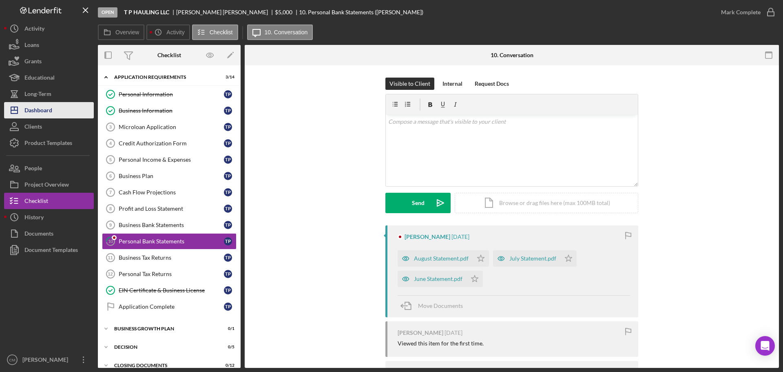
click at [53, 109] on button "Icon/Dashboard Dashboard" at bounding box center [49, 110] width 90 height 16
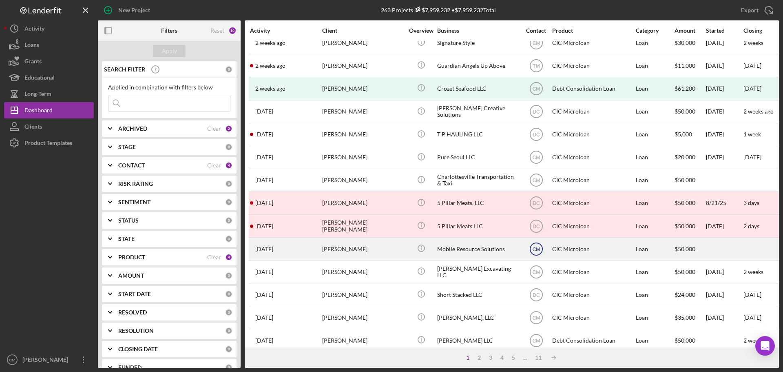
scroll to position [204, 0]
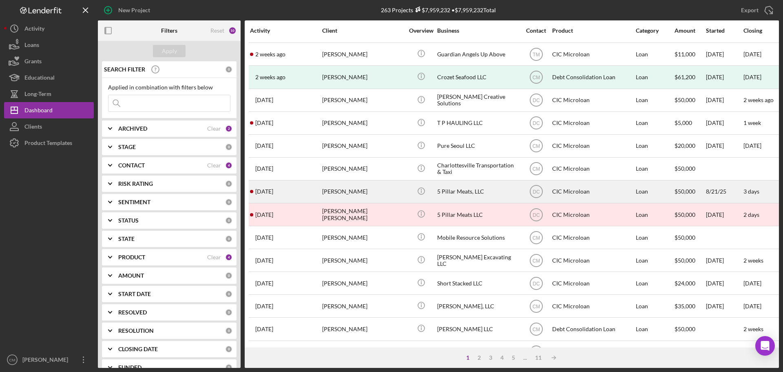
click at [463, 191] on div "5 Pillar Meats, LLC" at bounding box center [478, 192] width 82 height 22
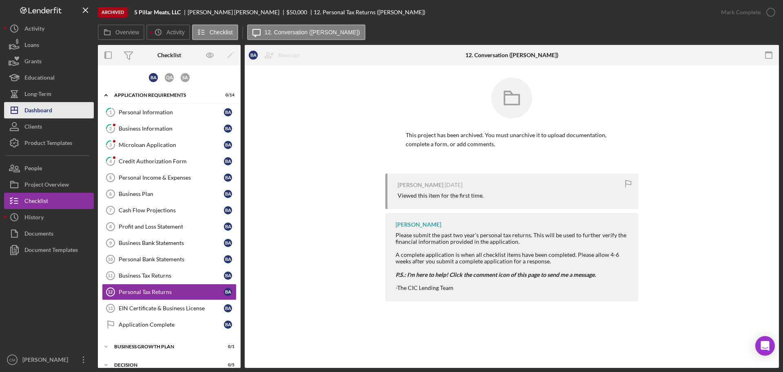
click at [57, 109] on button "Icon/Dashboard Dashboard" at bounding box center [49, 110] width 90 height 16
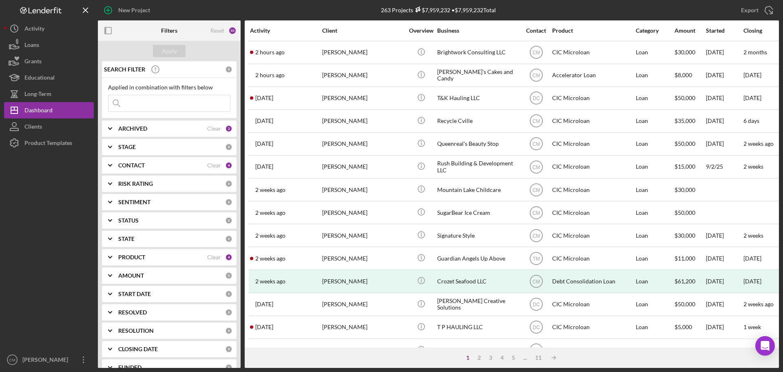
click at [154, 129] on div "ARCHIVED" at bounding box center [162, 128] width 89 height 7
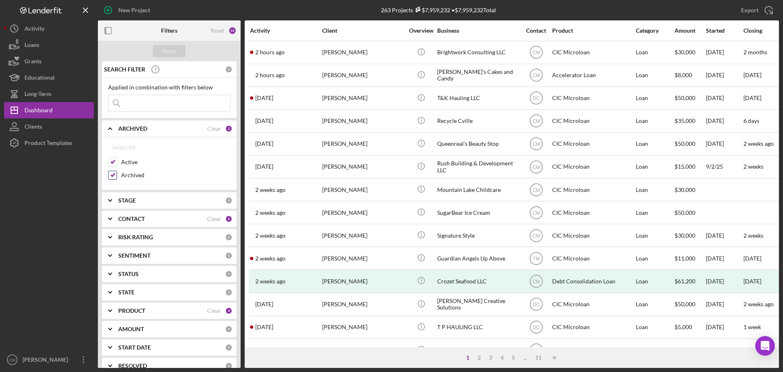
click at [111, 175] on input "Archived" at bounding box center [113, 175] width 8 height 8
checkbox input "false"
click at [164, 51] on div "Apply" at bounding box center [169, 51] width 15 height 12
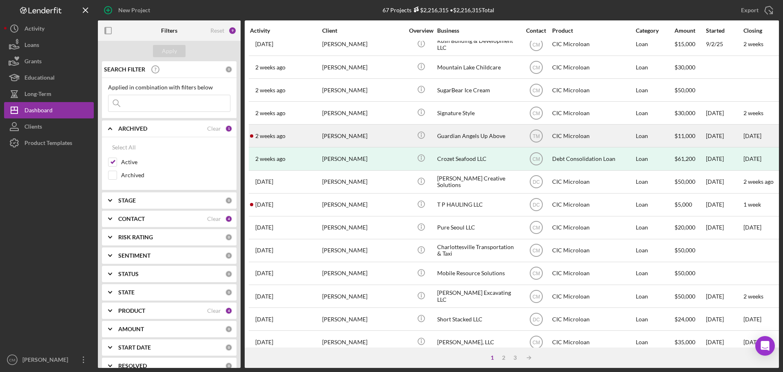
scroll to position [163, 0]
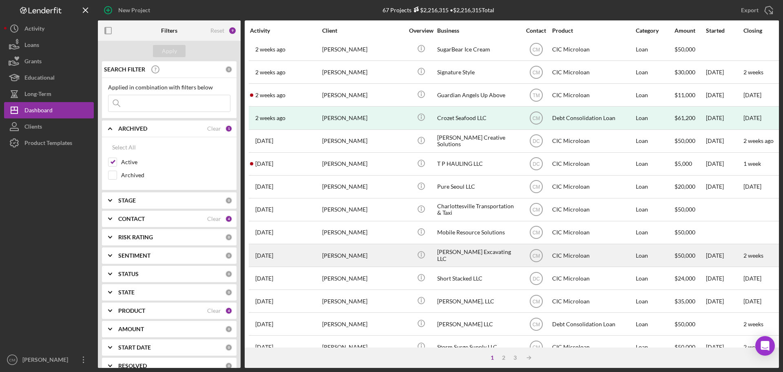
click at [485, 254] on div "[PERSON_NAME] Excavating LLC" at bounding box center [478, 255] width 82 height 22
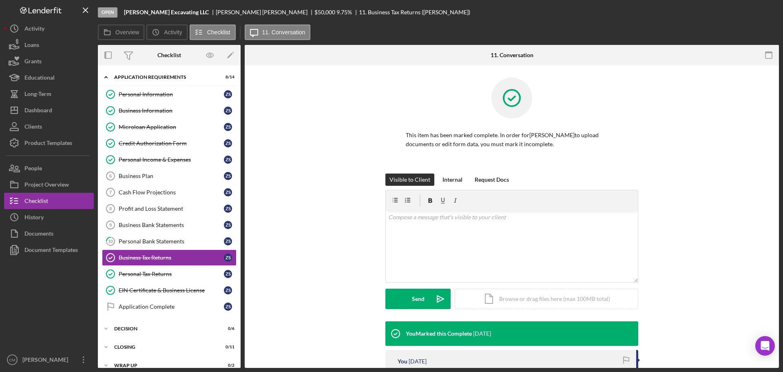
scroll to position [9, 0]
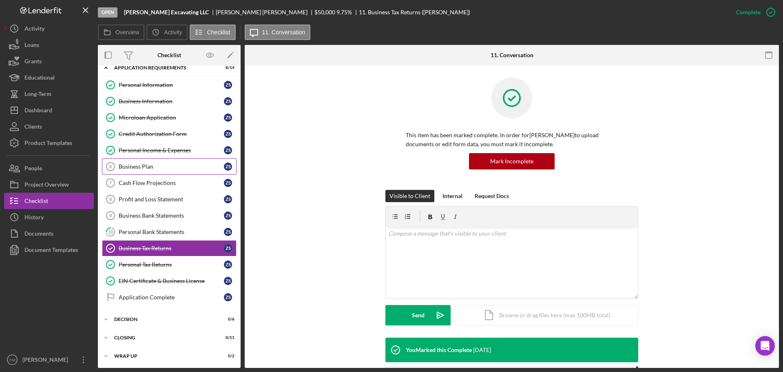
click at [156, 167] on div "Business Plan" at bounding box center [171, 166] width 105 height 7
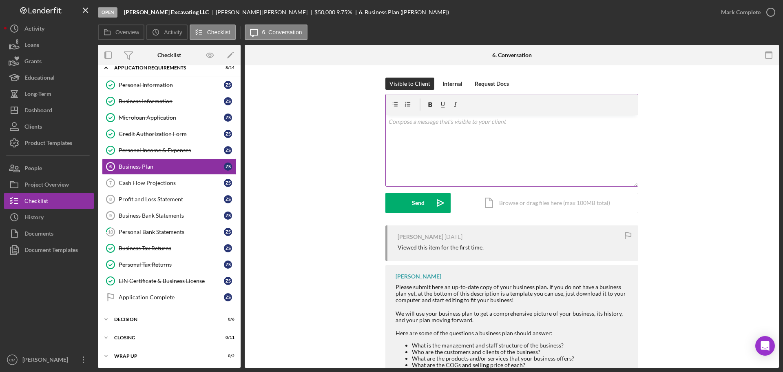
click at [437, 153] on div "v Color teal Color pink Remove color Add row above Add row below Add column bef…" at bounding box center [512, 150] width 252 height 71
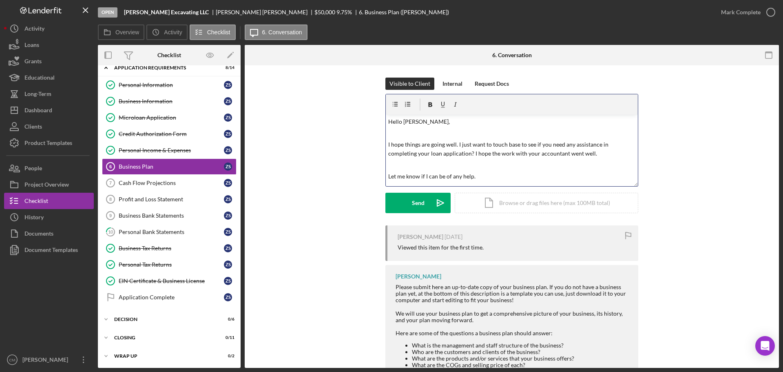
scroll to position [7, 0]
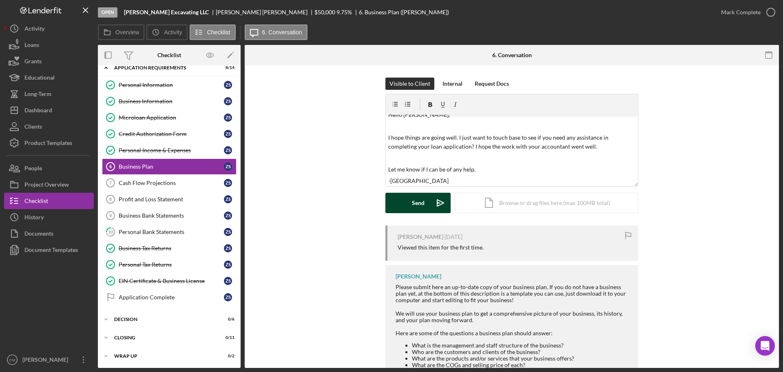
click at [415, 200] on div "Send" at bounding box center [418, 203] width 13 height 20
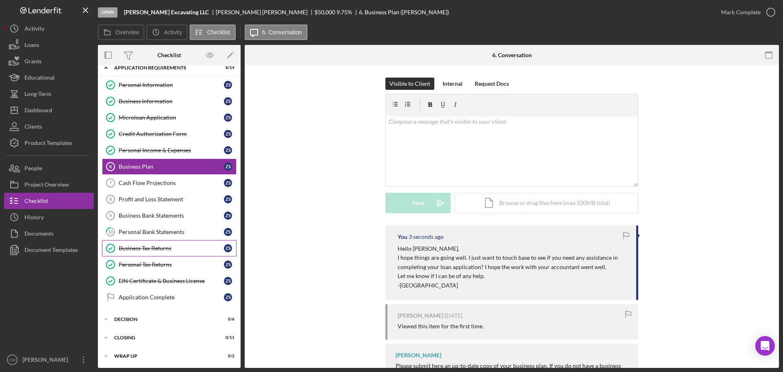
scroll to position [0, 0]
click at [167, 240] on link "Business Tax Returns Business Tax Returns Z S" at bounding box center [169, 248] width 135 height 16
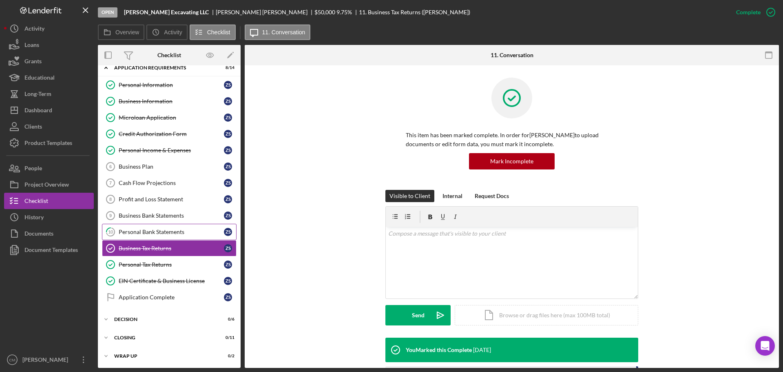
click at [168, 233] on div "Personal Bank Statements" at bounding box center [171, 231] width 105 height 7
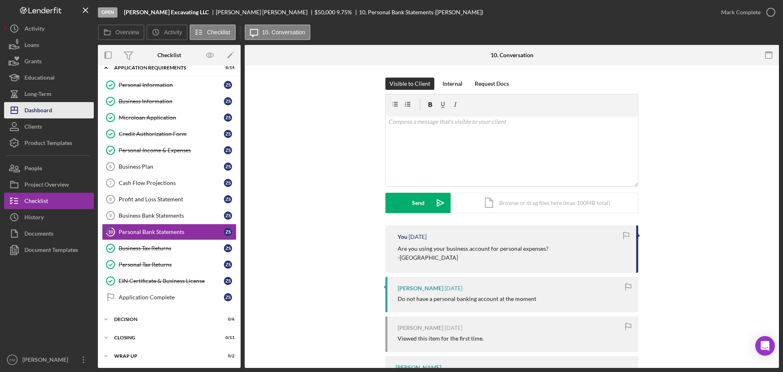
click at [41, 105] on div "Dashboard" at bounding box center [38, 111] width 28 height 18
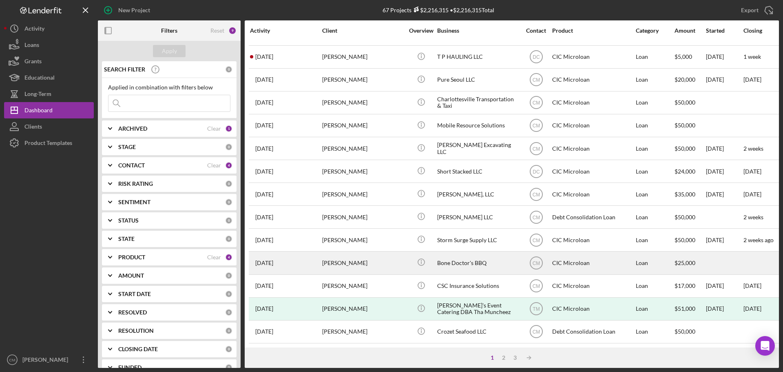
scroll to position [276, 0]
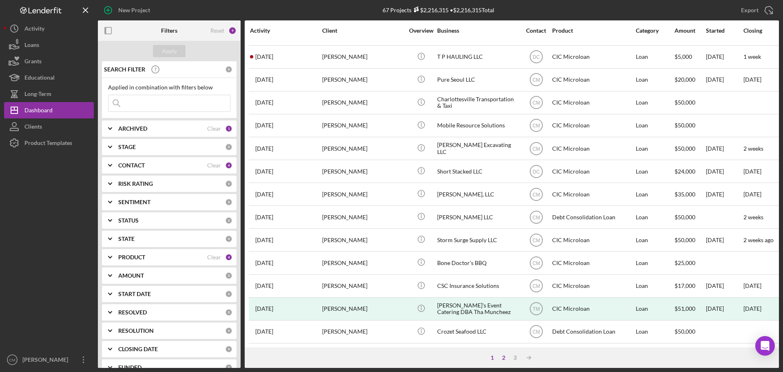
click at [502, 283] on div "2" at bounding box center [503, 357] width 11 height 7
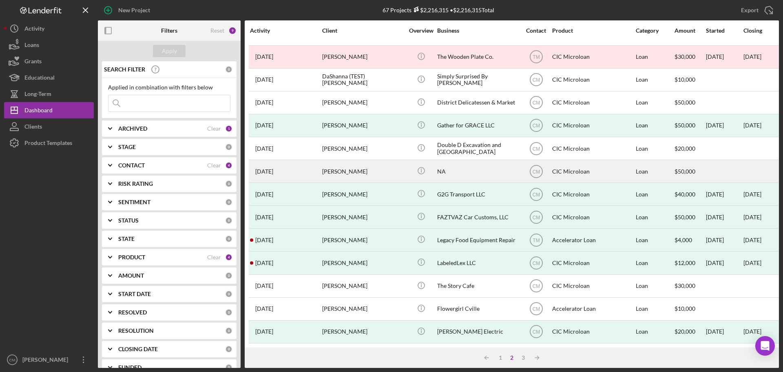
scroll to position [0, 0]
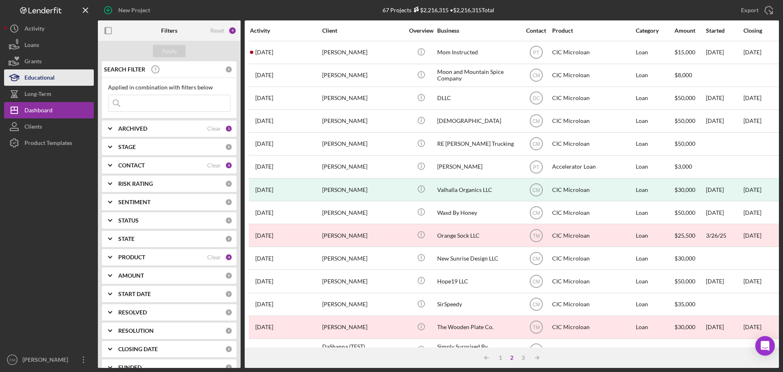
click at [43, 81] on div "Educational" at bounding box center [39, 78] width 30 height 18
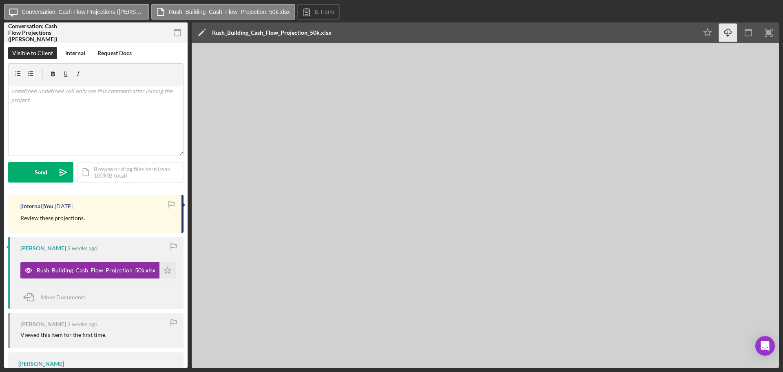
click at [729, 38] on icon "Icon/Download" at bounding box center [728, 33] width 18 height 18
